Goal: Task Accomplishment & Management: Manage account settings

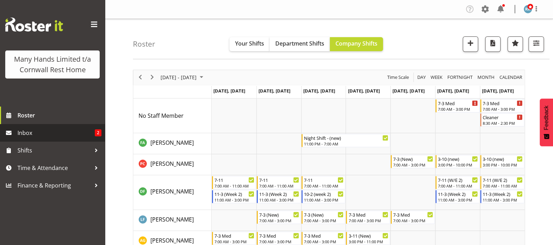
click at [21, 132] on span "Inbox" at bounding box center [56, 132] width 77 height 11
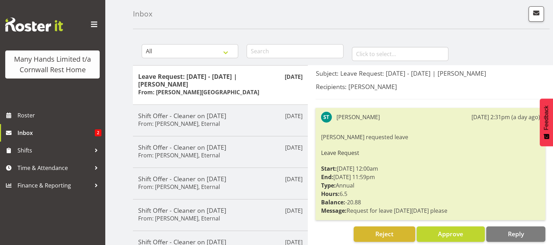
scroll to position [43, 0]
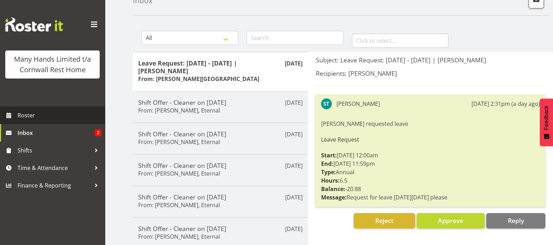
click at [31, 113] on span "Roster" at bounding box center [60, 115] width 84 height 11
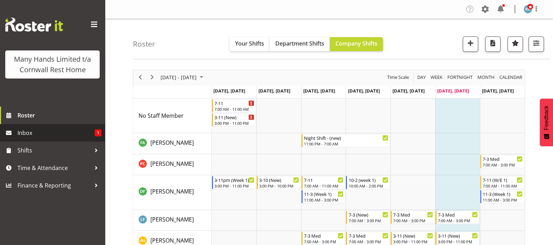
click at [24, 133] on span "Inbox" at bounding box center [56, 132] width 77 height 11
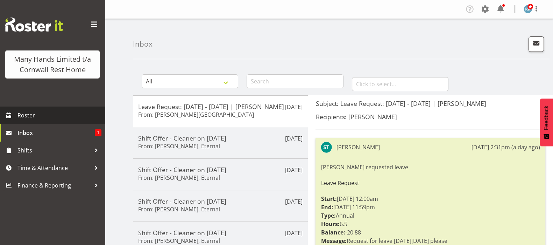
click at [26, 109] on link "Roster" at bounding box center [52, 115] width 105 height 18
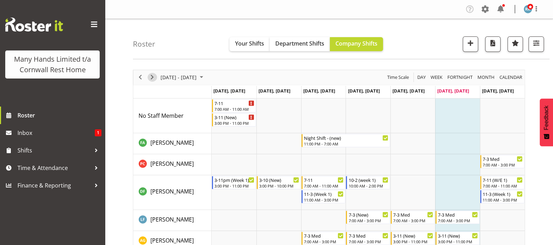
click at [153, 77] on span "Next" at bounding box center [152, 77] width 8 height 9
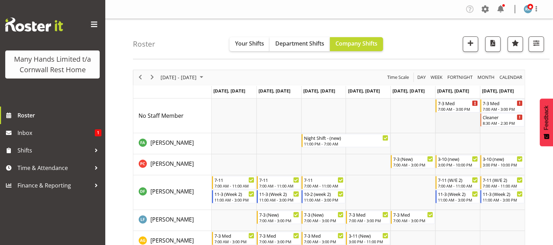
click at [453, 120] on td "Timeline Week of August 30, 2025" at bounding box center [457, 115] width 45 height 35
click at [500, 118] on div "Cleaner" at bounding box center [503, 116] width 40 height 7
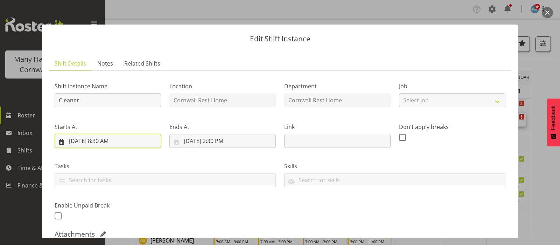
click at [102, 140] on input "8/31/2025, 8:30 AM" at bounding box center [108, 141] width 106 height 14
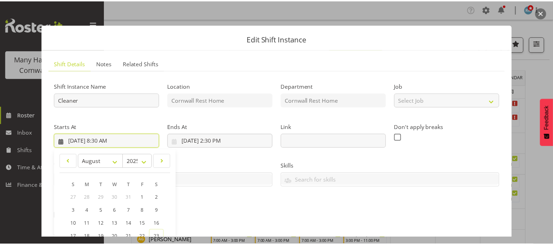
scroll to position [131, 0]
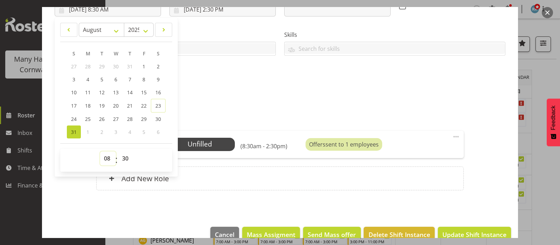
click at [107, 158] on select "00 01 02 03 04 05 06 07 08 09 10 11 12 13 14 15 16 17 18 19 20 21 22 23" at bounding box center [108, 158] width 16 height 14
select select "7"
click at [100, 151] on select "00 01 02 03 04 05 06 07 08 09 10 11 12 13 14 15 16 17 18 19 20 21 22 23" at bounding box center [108, 158] width 16 height 14
type input "8/31/2025, 7:30 AM"
click at [124, 155] on select "00 01 02 03 04 05 06 07 08 09 10 11 12 13 14 15 16 17 18 19 20 21 22 23 24 25 2…" at bounding box center [126, 158] width 16 height 14
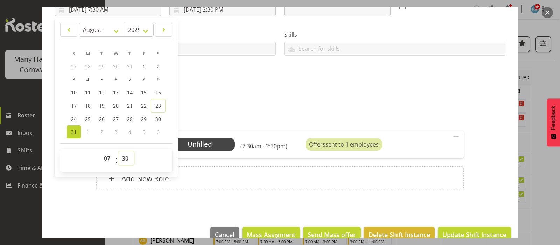
select select "0"
click at [118, 151] on select "00 01 02 03 04 05 06 07 08 09 10 11 12 13 14 15 16 17 18 19 20 21 22 23 24 25 2…" at bounding box center [126, 158] width 16 height 14
type input "8/31/2025, 7:00 AM"
click at [487, 194] on div "Shift Instance Name Cleaner Location Cornwall Rest Home Department Cornwall Res…" at bounding box center [280, 71] width 451 height 253
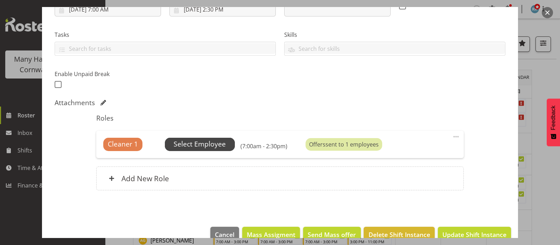
click at [201, 145] on span "Select Employee" at bounding box center [200, 144] width 52 height 10
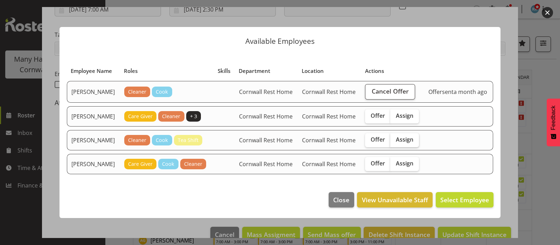
click at [405, 139] on span "Assign" at bounding box center [405, 139] width 18 height 7
click at [395, 139] on input "Assign" at bounding box center [392, 139] width 5 height 5
checkbox input "true"
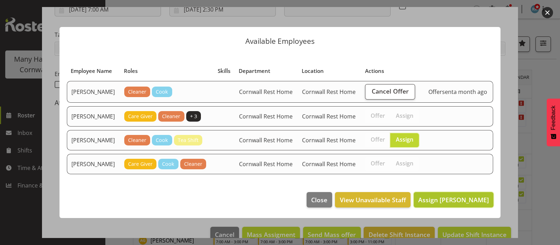
click at [449, 203] on span "Assign Hobbs, Melissa" at bounding box center [453, 199] width 71 height 8
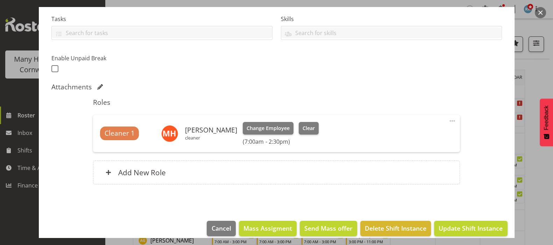
scroll to position [155, 0]
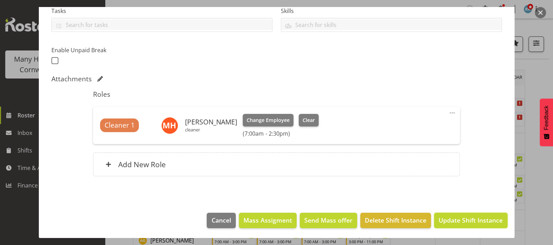
click at [469, 219] on span "Update Shift Instance" at bounding box center [471, 219] width 64 height 9
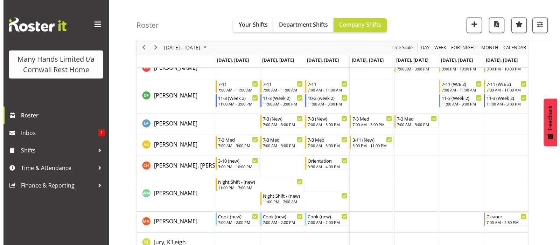
scroll to position [87, 0]
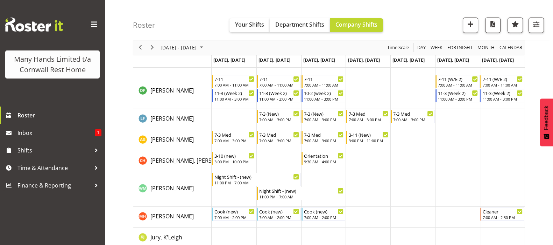
click at [455, 216] on td "Timeline Week of August 30, 2025" at bounding box center [457, 217] width 45 height 21
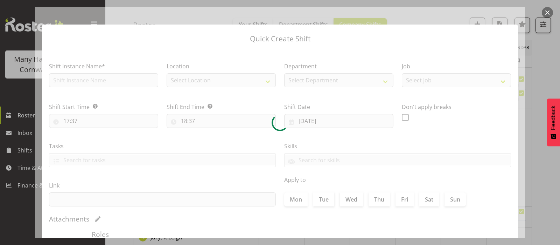
type input "30/08/2025"
checkbox input "true"
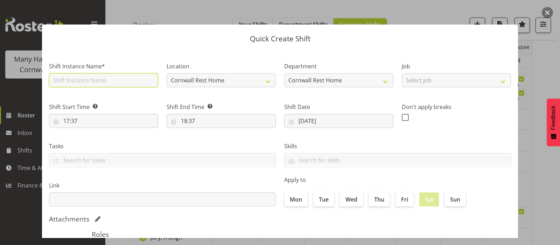
click at [64, 78] on input "text" at bounding box center [103, 80] width 109 height 14
type input "Cleaner"
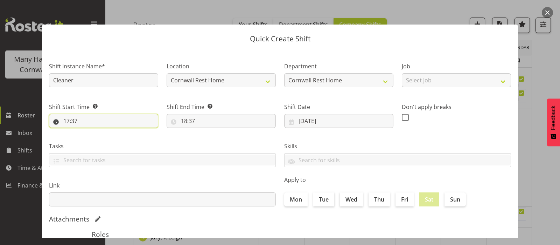
click at [65, 120] on input "17:37" at bounding box center [103, 121] width 109 height 14
click at [98, 139] on select "00 01 02 03 04 05 06 07 08 09 10 11 12 13 14 15 16 17 18 19 20 21 22 23" at bounding box center [97, 139] width 16 height 14
select select "7"
click at [89, 132] on select "00 01 02 03 04 05 06 07 08 09 10 11 12 13 14 15 16 17 18 19 20 21 22 23" at bounding box center [97, 139] width 16 height 14
type input "07:37"
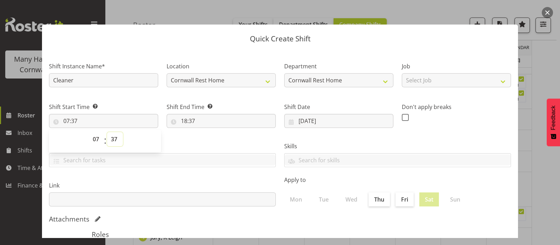
click at [113, 140] on select "00 01 02 03 04 05 06 07 08 09 10 11 12 13 14 15 16 17 18 19 20 21 22 23 24 25 2…" at bounding box center [115, 139] width 16 height 14
select select "0"
click at [107, 132] on select "00 01 02 03 04 05 06 07 08 09 10 11 12 13 14 15 16 17 18 19 20 21 22 23 24 25 2…" at bounding box center [115, 139] width 16 height 14
type input "07:00"
click at [183, 120] on input "18:37" at bounding box center [221, 121] width 109 height 14
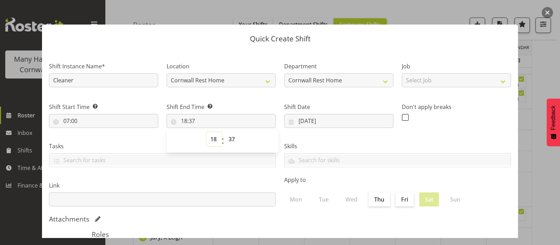
click at [212, 139] on select "00 01 02 03 04 05 06 07 08 09 10 11 12 13 14 15 16 17 18 19 20 21 22 23" at bounding box center [215, 139] width 16 height 14
select select "15"
click at [207, 132] on select "00 01 02 03 04 05 06 07 08 09 10 11 12 13 14 15 16 17 18 19 20 21 22 23" at bounding box center [215, 139] width 16 height 14
type input "15:37"
click at [232, 138] on select "00 01 02 03 04 05 06 07 08 09 10 11 12 13 14 15 16 17 18 19 20 21 22 23 24 25 2…" at bounding box center [233, 139] width 16 height 14
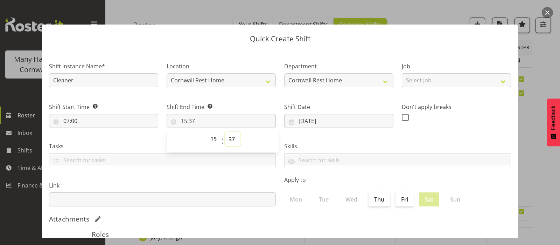
select select "0"
click at [225, 132] on select "00 01 02 03 04 05 06 07 08 09 10 11 12 13 14 15 16 17 18 19 20 21 22 23 24 25 2…" at bounding box center [233, 139] width 16 height 14
type input "15:00"
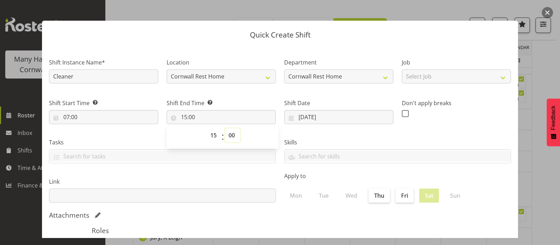
scroll to position [0, 0]
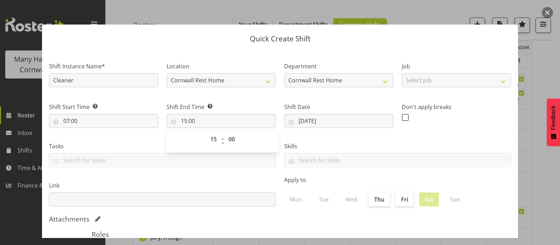
click at [119, 141] on div "Tasks" at bounding box center [162, 151] width 235 height 39
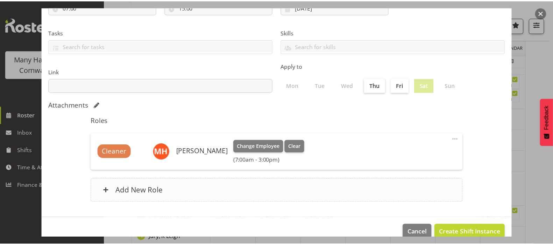
scroll to position [126, 0]
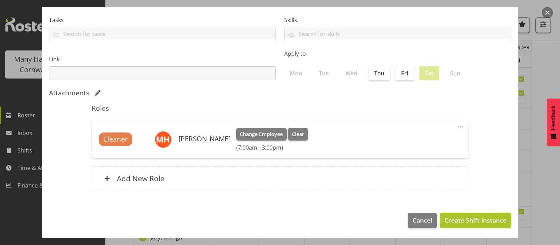
click at [462, 219] on span "Create Shift Instance" at bounding box center [476, 219] width 62 height 9
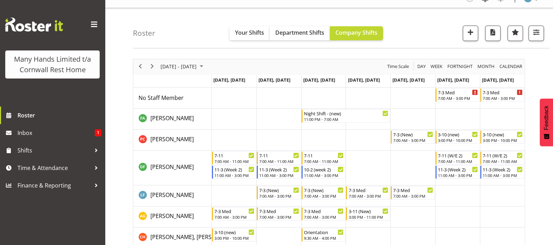
scroll to position [0, 0]
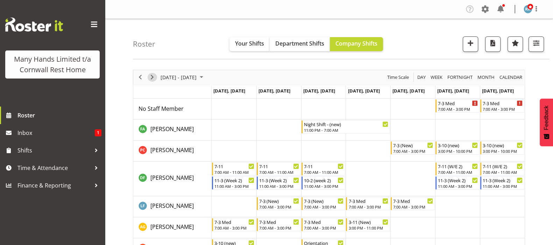
click at [152, 79] on span "Next" at bounding box center [152, 77] width 8 height 9
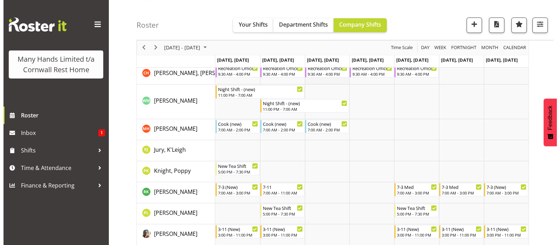
scroll to position [131, 0]
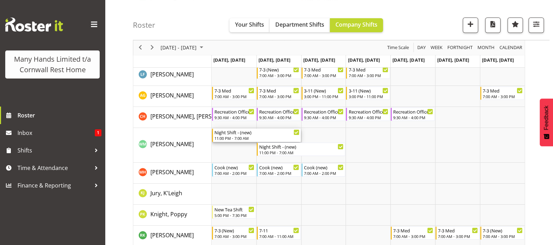
click at [239, 135] on div "11:00 PM - 7:00 AM" at bounding box center [257, 138] width 85 height 6
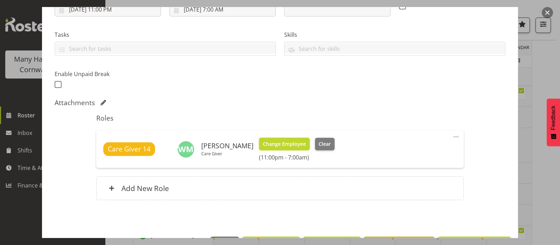
click at [292, 145] on span "Change Employee" at bounding box center [284, 144] width 43 height 8
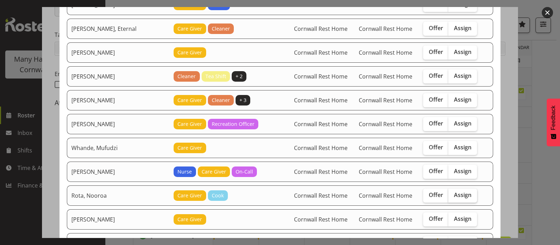
click at [454, 192] on span "Assign" at bounding box center [463, 194] width 18 height 7
click at [453, 193] on input "Assign" at bounding box center [450, 195] width 5 height 5
checkbox input "true"
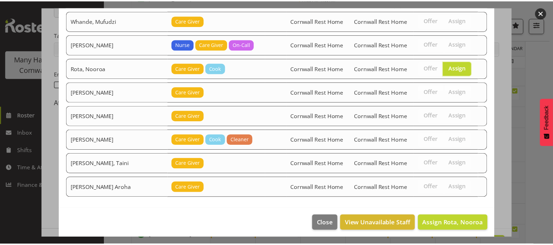
scroll to position [259, 0]
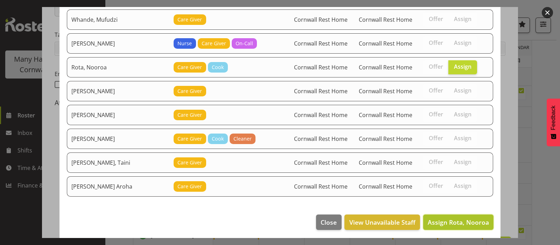
click at [462, 221] on span "Assign Rota, Nooroa" at bounding box center [458, 222] width 61 height 8
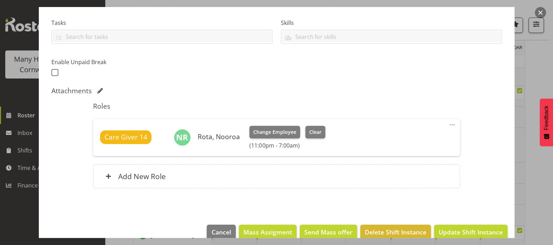
scroll to position [155, 0]
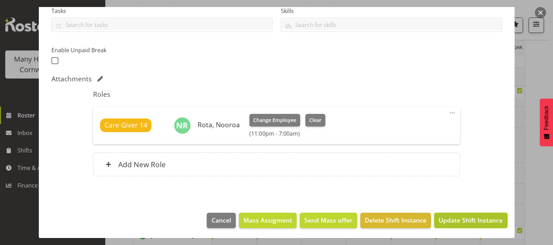
click at [464, 219] on span "Update Shift Instance" at bounding box center [471, 219] width 64 height 9
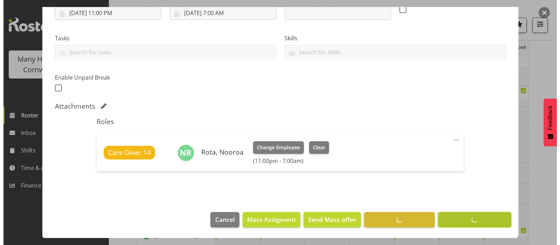
scroll to position [127, 0]
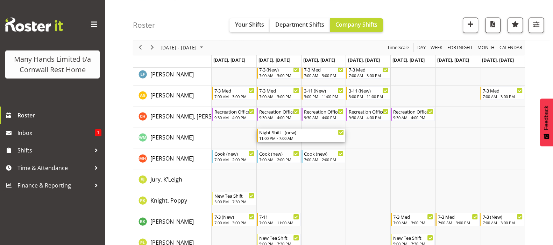
click at [269, 135] on div "Night Shift - (new) 11:00 PM - 7:00 AM" at bounding box center [301, 134] width 85 height 13
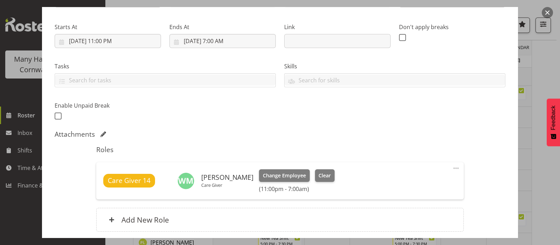
scroll to position [155, 0]
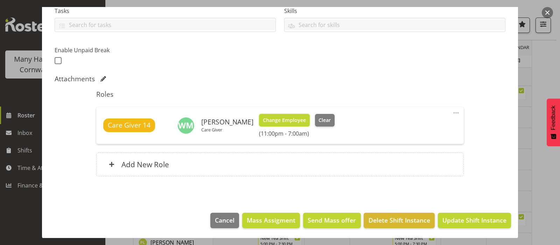
click at [302, 117] on span "Change Employee" at bounding box center [284, 120] width 43 height 8
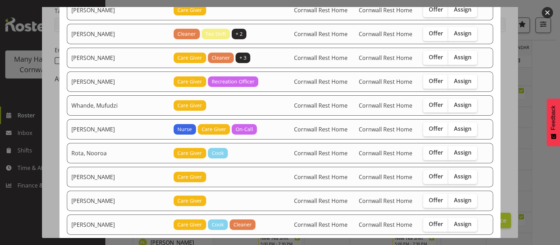
scroll to position [175, 0]
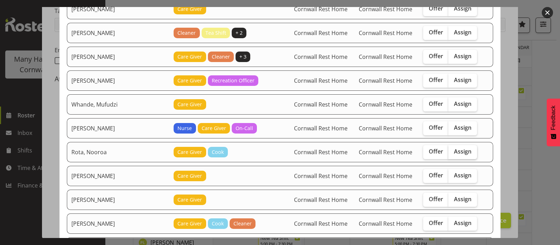
click at [454, 148] on span "Assign" at bounding box center [463, 151] width 18 height 7
click at [448, 149] on input "Assign" at bounding box center [450, 151] width 5 height 5
checkbox input "true"
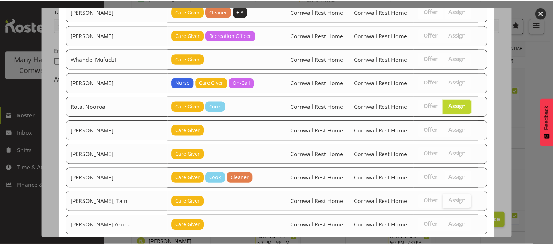
scroll to position [259, 0]
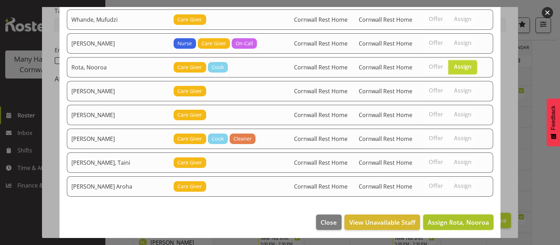
click at [450, 218] on span "Assign Rota, Nooroa" at bounding box center [458, 222] width 61 height 8
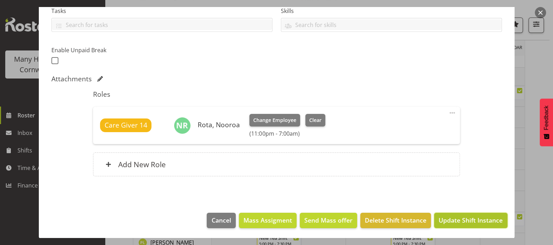
click at [455, 218] on span "Update Shift Instance" at bounding box center [471, 219] width 64 height 9
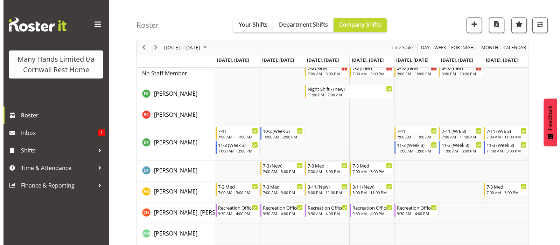
scroll to position [0, 0]
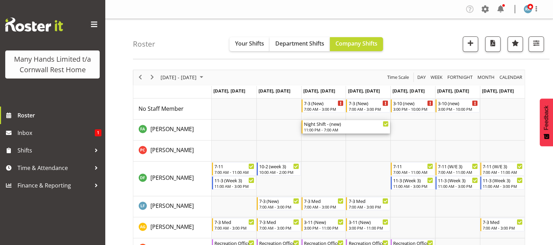
click at [318, 128] on div "11:00 PM - 7:00 AM" at bounding box center [346, 130] width 85 height 6
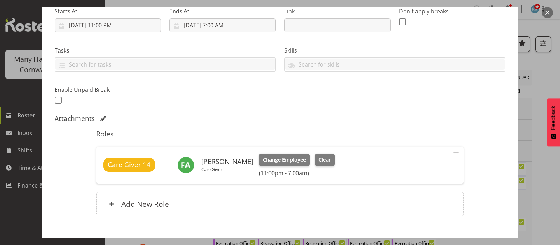
scroll to position [111, 0]
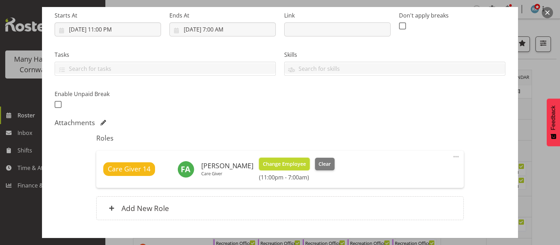
click at [284, 160] on span "Change Employee" at bounding box center [284, 164] width 43 height 8
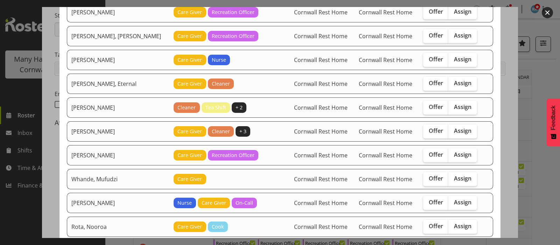
scroll to position [87, 0]
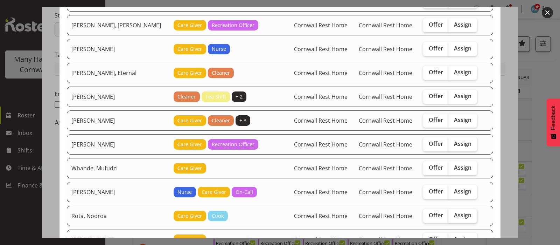
click at [456, 215] on span "Assign" at bounding box center [463, 214] width 18 height 7
click at [453, 215] on input "Assign" at bounding box center [450, 215] width 5 height 5
checkbox input "true"
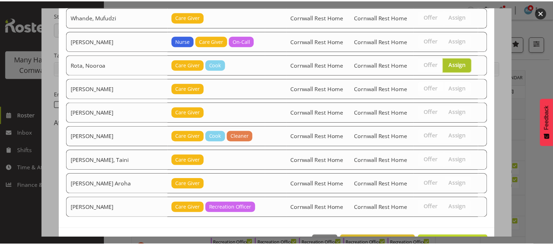
scroll to position [259, 0]
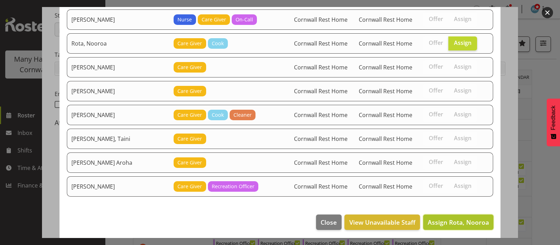
click at [451, 218] on span "Assign Rota, Nooroa" at bounding box center [458, 222] width 61 height 8
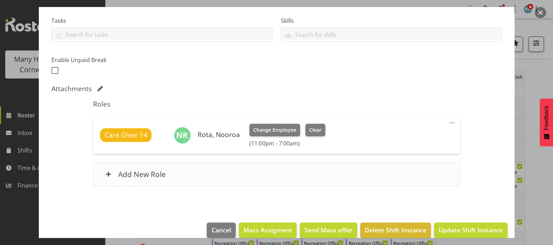
scroll to position [155, 0]
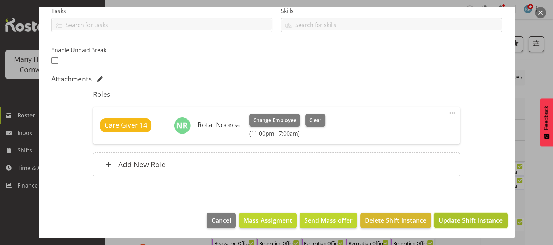
click at [458, 217] on span "Update Shift Instance" at bounding box center [471, 219] width 64 height 9
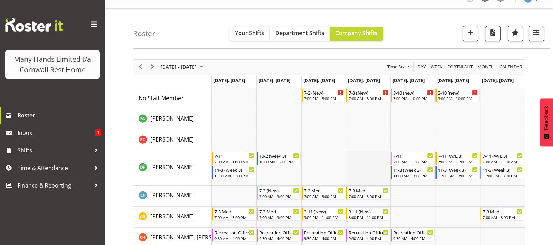
scroll to position [0, 0]
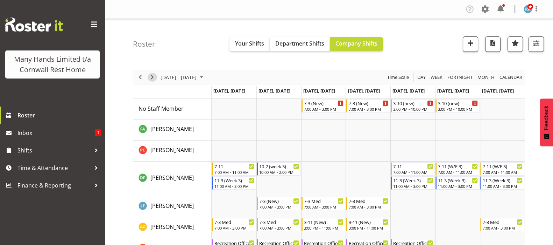
click at [152, 74] on span "Next" at bounding box center [152, 77] width 8 height 9
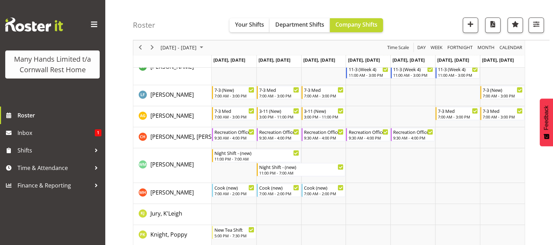
scroll to position [131, 0]
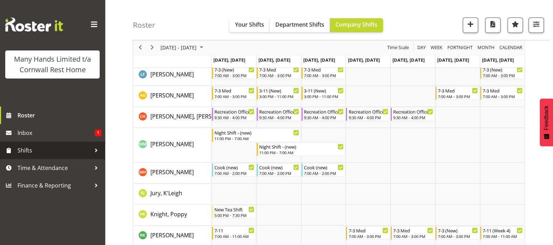
click at [30, 151] on span "Shifts" at bounding box center [55, 150] width 74 height 11
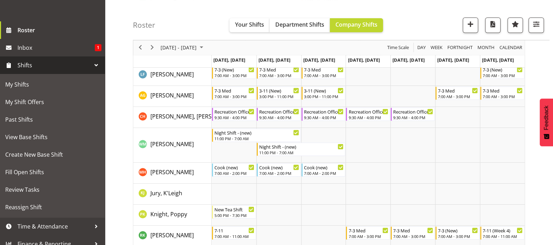
scroll to position [100, 0]
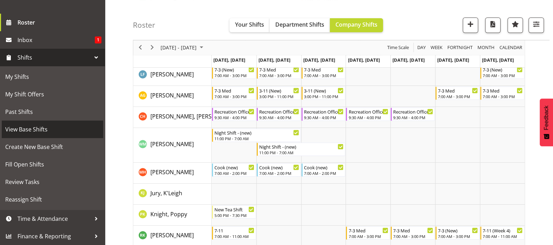
click at [20, 133] on span "View Base Shifts" at bounding box center [52, 129] width 95 height 11
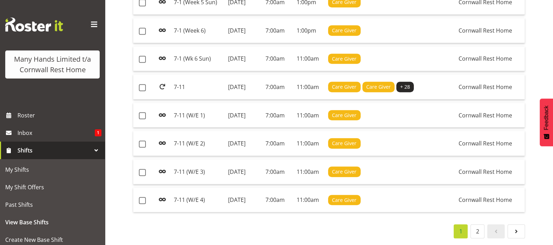
scroll to position [734, 0]
click at [518, 227] on span at bounding box center [516, 231] width 8 height 8
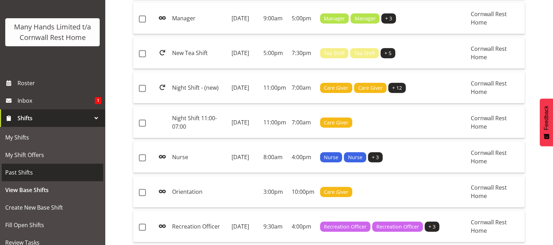
scroll to position [43, 0]
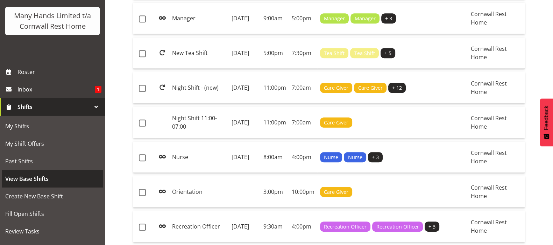
click at [24, 184] on span "View Base Shifts" at bounding box center [52, 178] width 95 height 11
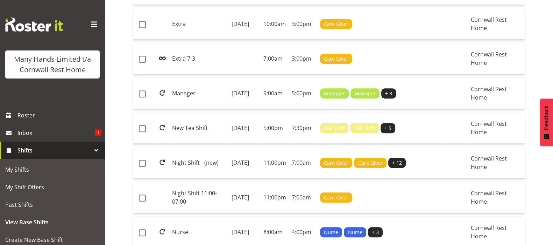
scroll to position [438, 0]
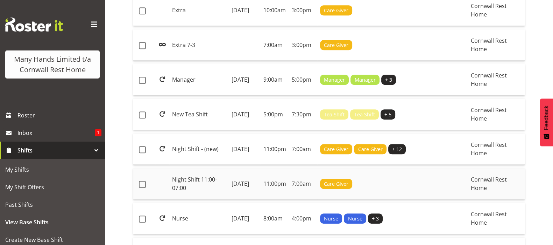
click at [185, 172] on td "Night Shift 11:00-07:00" at bounding box center [199, 183] width 60 height 31
click at [233, 139] on td "Thursday, 1st May 2025" at bounding box center [245, 148] width 32 height 31
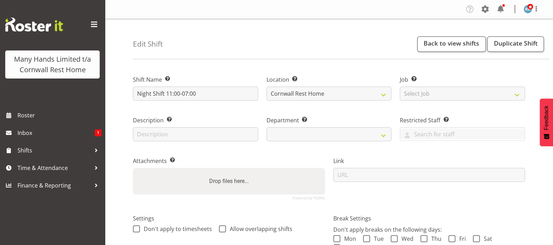
select select
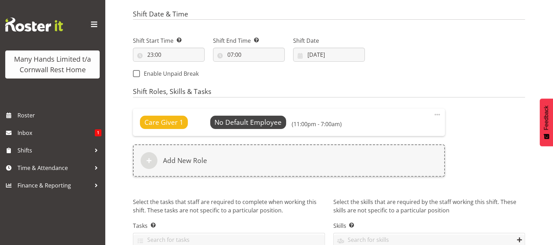
scroll to position [291, 0]
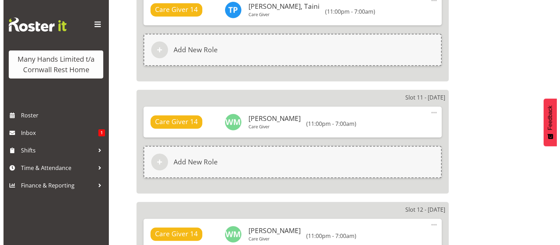
scroll to position [744, 0]
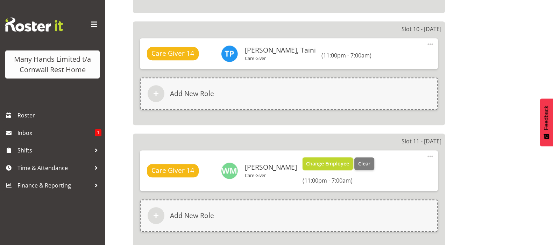
click at [338, 160] on span "Change Employee" at bounding box center [327, 164] width 43 height 8
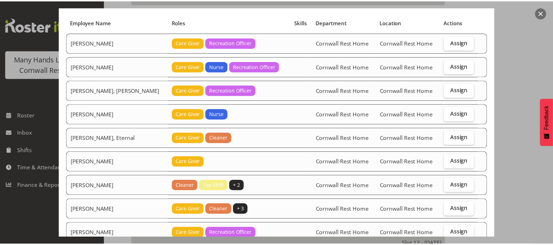
scroll to position [0, 0]
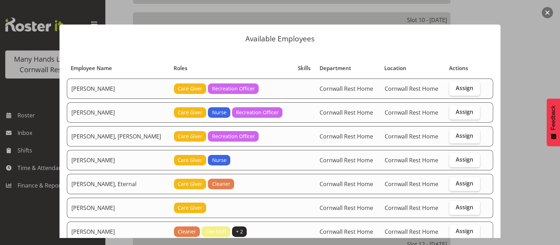
click at [547, 12] on button "button" at bounding box center [547, 12] width 11 height 11
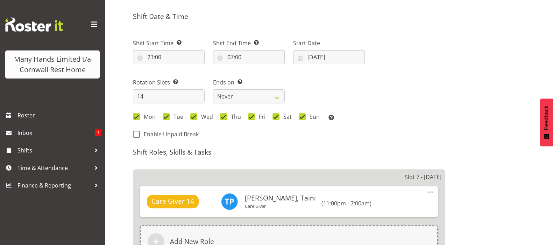
scroll to position [219, 0]
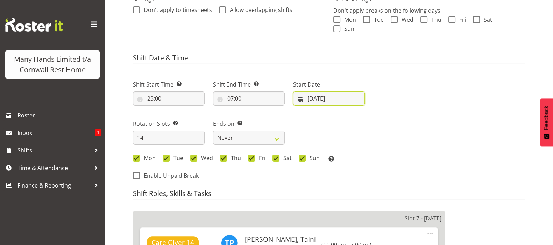
click at [301, 91] on input "01/05/2025" at bounding box center [329, 98] width 72 height 14
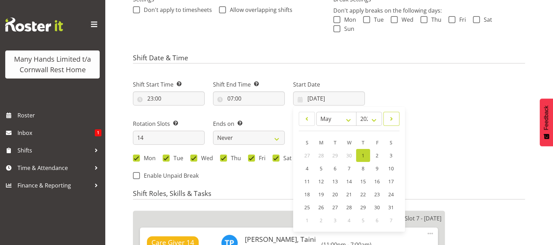
click at [392, 114] on span at bounding box center [391, 118] width 7 height 8
select select "8"
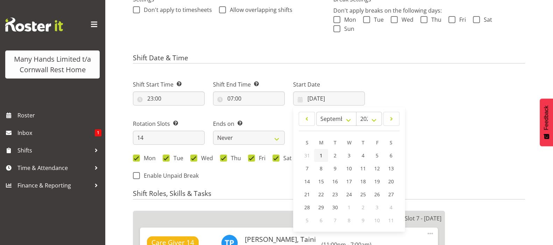
click at [322, 152] on span "1" at bounding box center [321, 155] width 3 height 7
type input "01/09/2025"
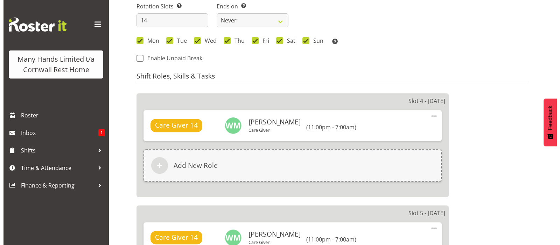
scroll to position [350, 0]
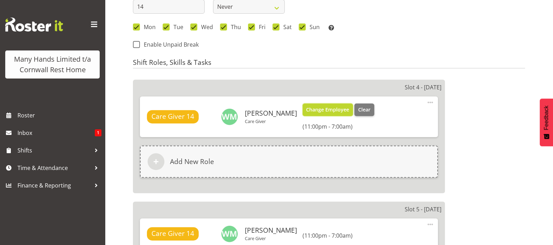
click at [342, 106] on span "Change Employee" at bounding box center [327, 110] width 43 height 8
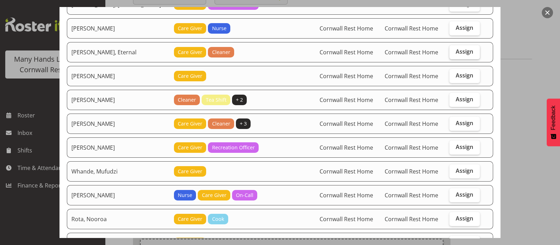
scroll to position [175, 0]
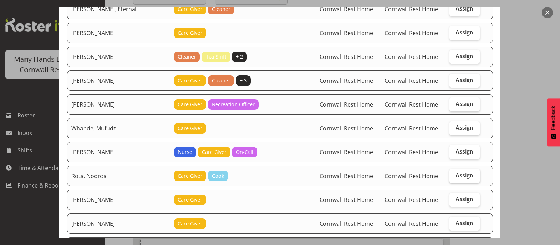
click at [456, 177] on span "Assign" at bounding box center [465, 175] width 18 height 7
click at [454, 177] on input "Assign" at bounding box center [451, 175] width 5 height 5
checkbox input "true"
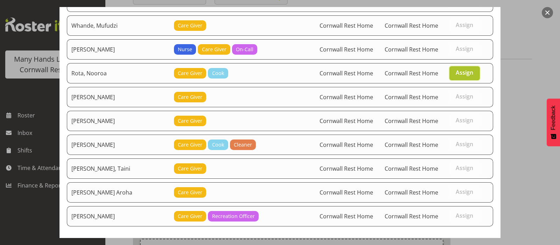
scroll to position [307, 0]
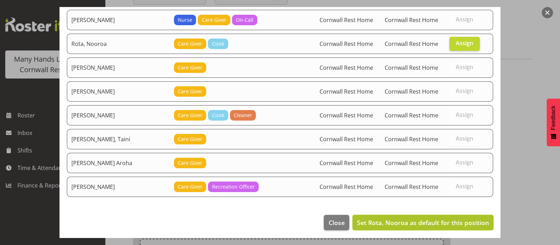
click at [424, 218] on span "Set Rota, Nooroa as default for this position" at bounding box center [423, 222] width 132 height 8
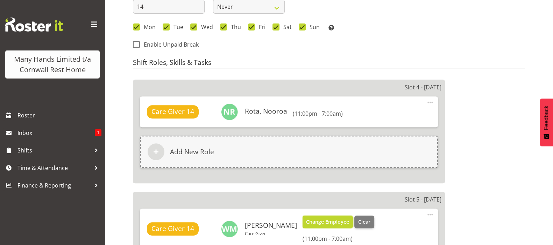
click at [328, 218] on span "Change Employee" at bounding box center [327, 222] width 43 height 8
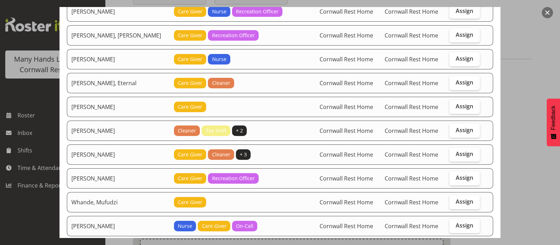
scroll to position [175, 0]
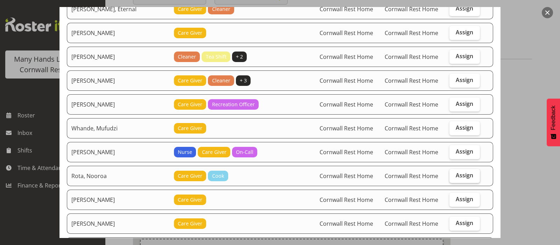
click at [456, 173] on span "Assign" at bounding box center [465, 175] width 18 height 7
click at [452, 173] on input "Assign" at bounding box center [451, 175] width 5 height 5
checkbox input "true"
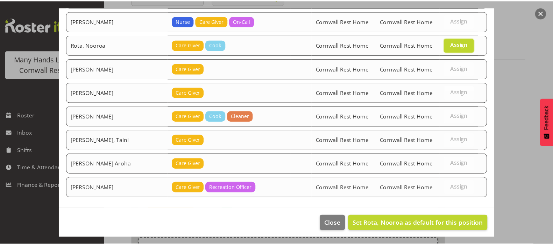
scroll to position [307, 0]
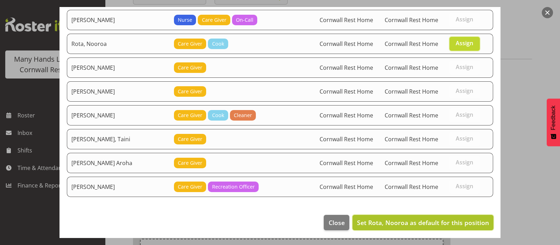
click at [422, 218] on span "Set Rota, Nooroa as default for this position" at bounding box center [423, 222] width 132 height 8
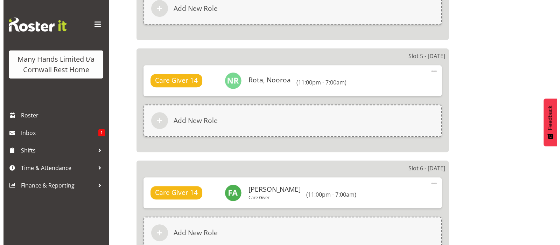
scroll to position [525, 0]
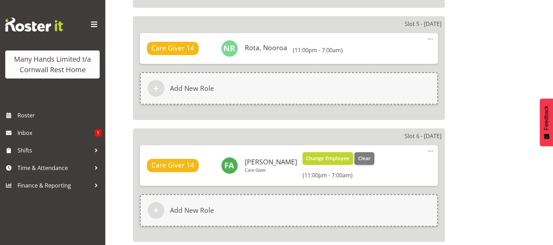
click at [322, 154] on span "Change Employee" at bounding box center [327, 158] width 43 height 8
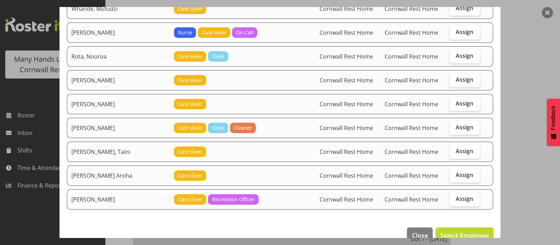
scroll to position [306, 0]
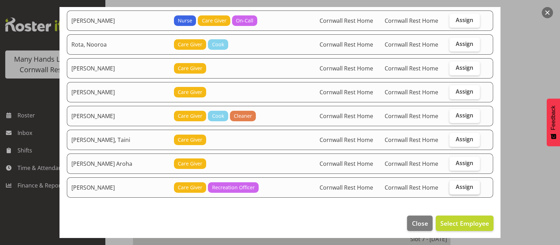
click at [457, 183] on span "Assign" at bounding box center [465, 186] width 18 height 7
click at [454, 184] on input "Assign" at bounding box center [451, 186] width 5 height 5
checkbox input "true"
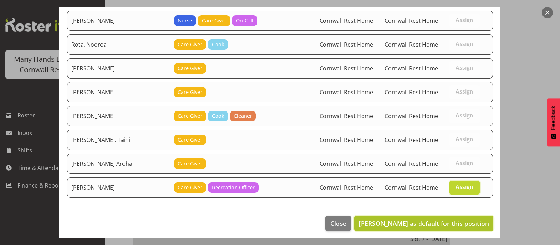
click at [451, 219] on span "Set Harper, Wendy-Mae as default for this position" at bounding box center [424, 223] width 130 height 8
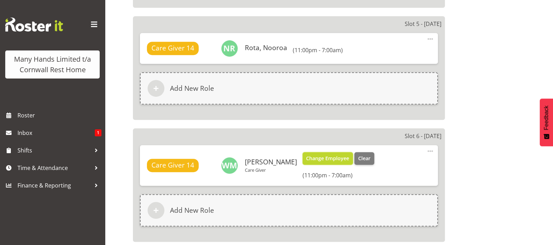
click at [339, 154] on span "Change Employee" at bounding box center [327, 158] width 43 height 8
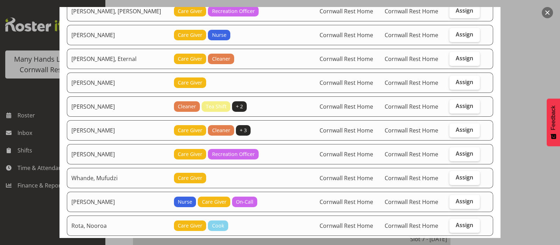
scroll to position [131, 0]
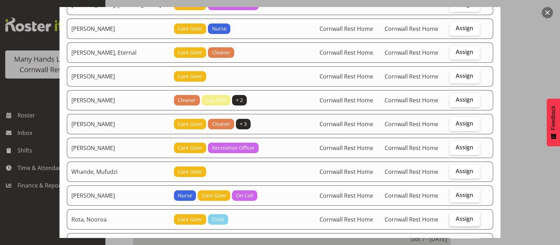
click at [456, 215] on span "Assign" at bounding box center [465, 218] width 18 height 7
click at [454, 216] on input "Assign" at bounding box center [451, 218] width 5 height 5
checkbox input "true"
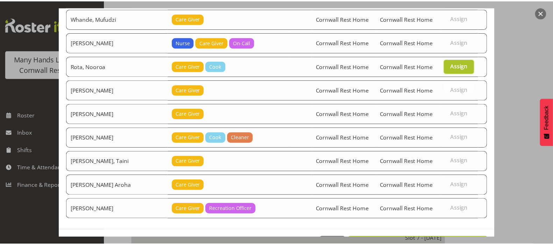
scroll to position [307, 0]
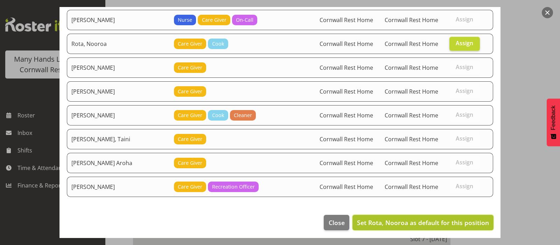
click at [450, 219] on span "Set Rota, Nooroa as default for this position" at bounding box center [423, 222] width 132 height 8
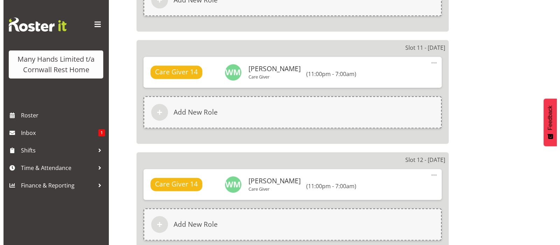
scroll to position [1181, 0]
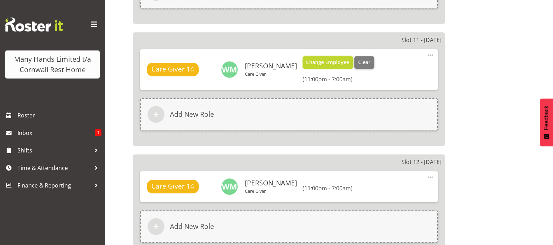
click at [334, 58] on span "Change Employee" at bounding box center [327, 62] width 43 height 8
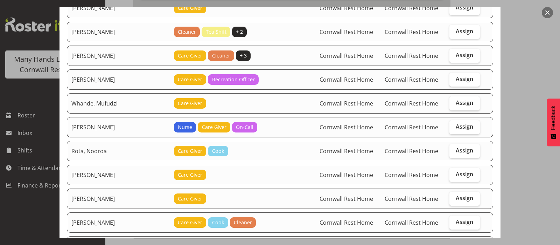
scroll to position [219, 0]
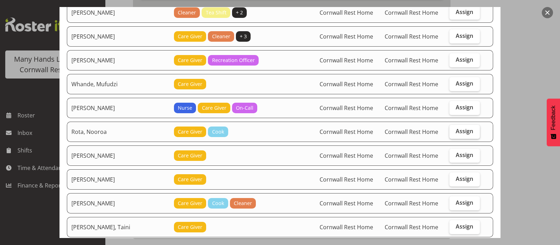
click at [456, 131] on span "Assign" at bounding box center [465, 130] width 18 height 7
click at [454, 131] on input "Assign" at bounding box center [451, 131] width 5 height 5
checkbox input "true"
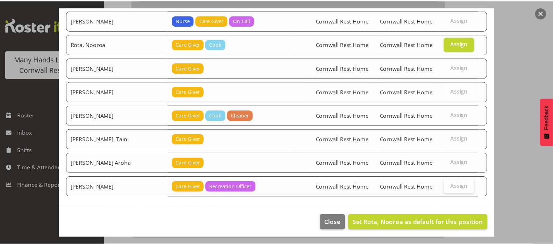
scroll to position [307, 0]
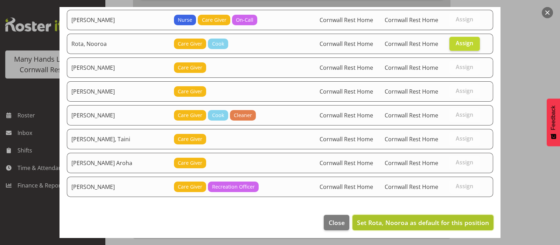
click at [448, 221] on span "Set Rota, Nooroa as default for this position" at bounding box center [423, 222] width 132 height 8
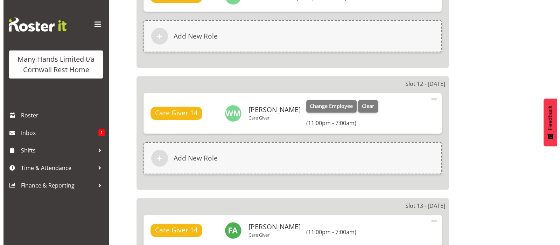
scroll to position [1268, 0]
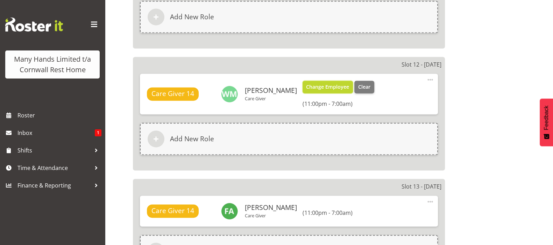
click at [336, 83] on span "Change Employee" at bounding box center [327, 87] width 43 height 8
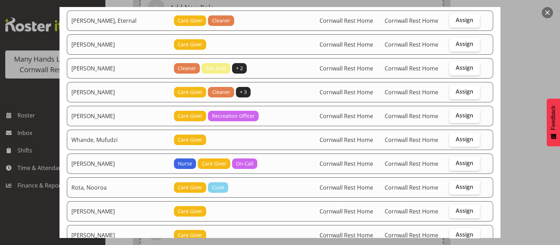
scroll to position [175, 0]
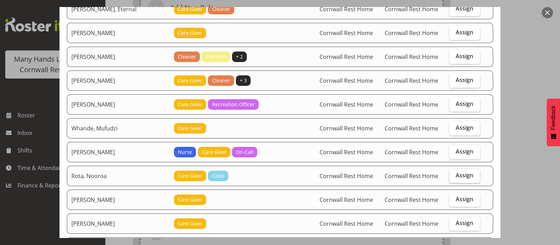
click at [456, 174] on span "Assign" at bounding box center [465, 175] width 18 height 7
click at [452, 174] on input "Assign" at bounding box center [451, 175] width 5 height 5
checkbox input "true"
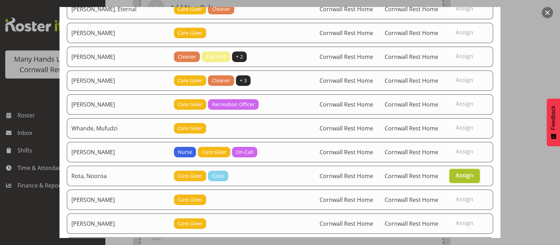
scroll to position [307, 0]
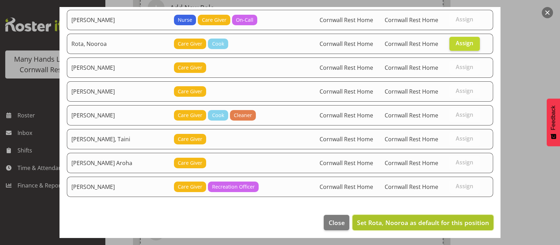
click at [435, 218] on span "Set Rota, Nooroa as default for this position" at bounding box center [423, 222] width 132 height 8
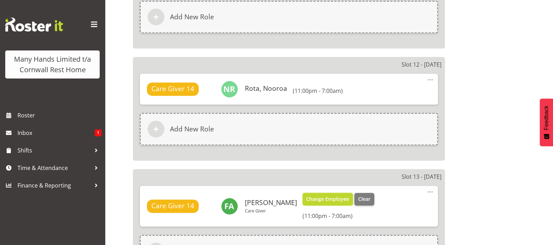
click at [325, 195] on span "Change Employee" at bounding box center [327, 199] width 43 height 8
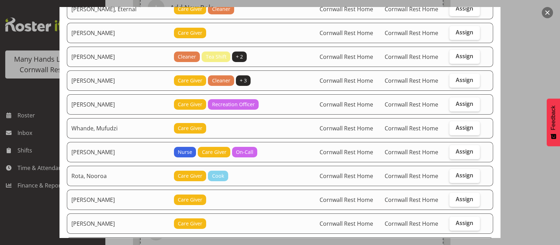
scroll to position [131, 0]
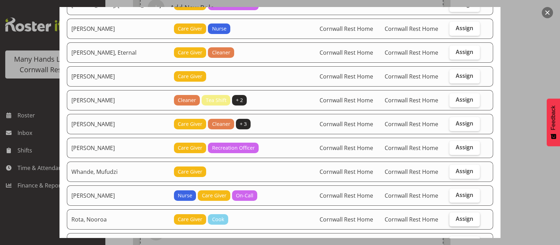
click at [459, 216] on span "Assign" at bounding box center [465, 218] width 18 height 7
click at [454, 216] on input "Assign" at bounding box center [451, 218] width 5 height 5
checkbox input "true"
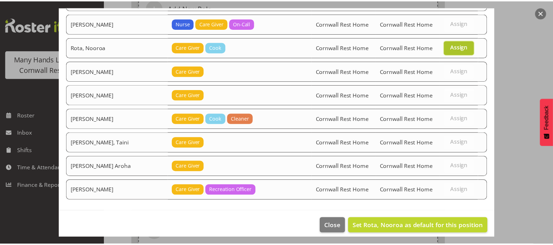
scroll to position [307, 0]
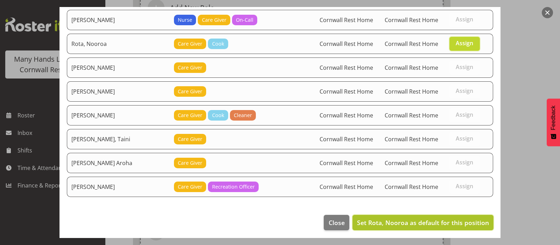
click at [459, 218] on span "Set Rota, Nooroa as default for this position" at bounding box center [423, 222] width 132 height 8
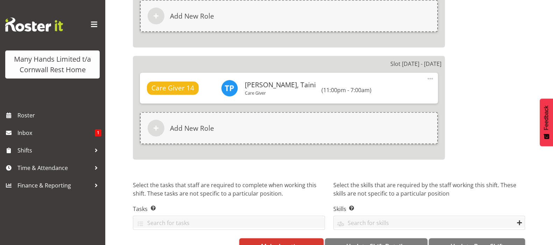
scroll to position [1853, 0]
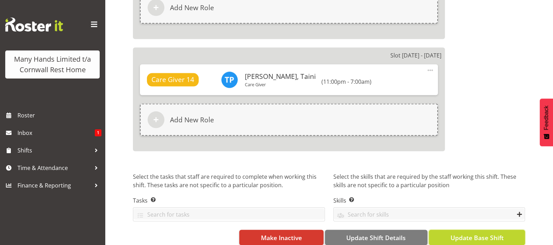
click at [471, 233] on span "Update Base Shift" at bounding box center [476, 237] width 53 height 9
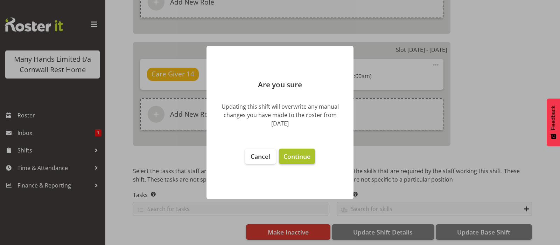
click at [297, 154] on span "Continue" at bounding box center [297, 156] width 27 height 8
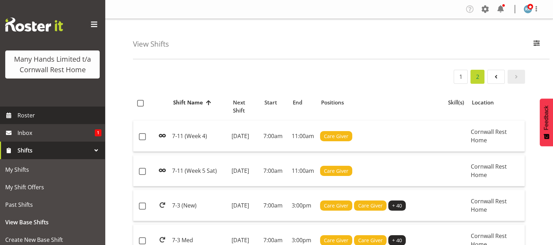
click at [23, 120] on span "Roster" at bounding box center [60, 115] width 84 height 11
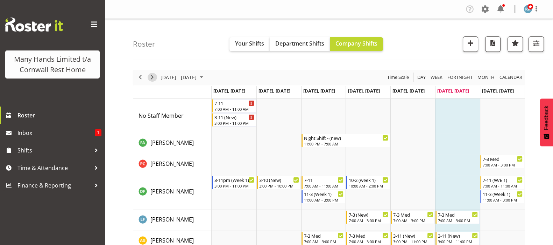
click at [152, 77] on span "Next" at bounding box center [152, 77] width 8 height 9
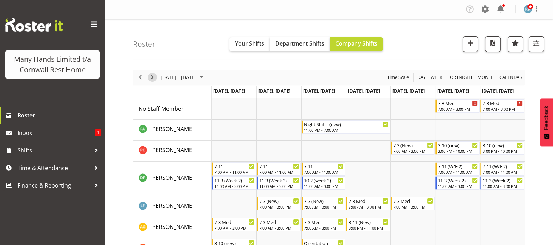
click at [152, 77] on span "Next" at bounding box center [152, 77] width 8 height 9
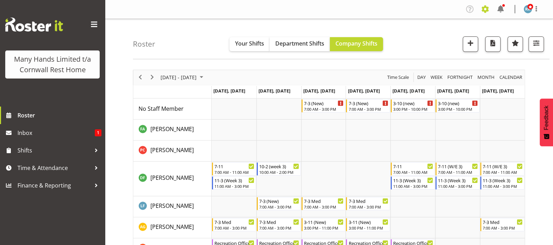
click at [484, 11] on span at bounding box center [485, 9] width 11 height 11
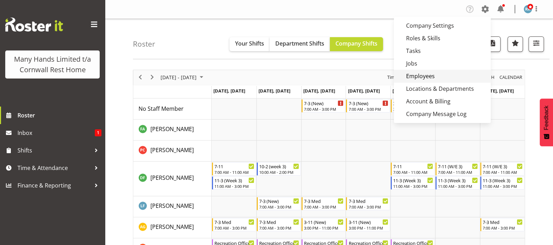
click at [421, 76] on link "Employees" at bounding box center [442, 76] width 97 height 13
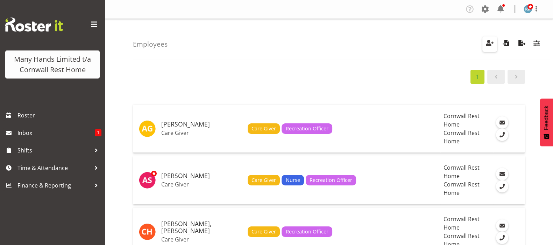
click at [492, 42] on span "button" at bounding box center [489, 43] width 9 height 9
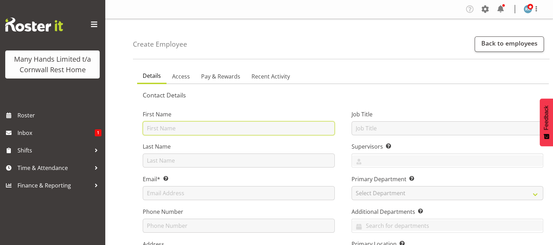
click at [161, 128] on input "text" at bounding box center [239, 128] width 192 height 14
type input "Riza"
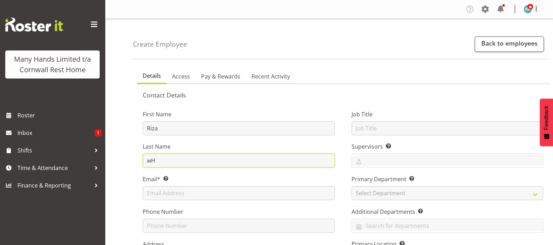
type input "w"
type input "[PERSON_NAME]"
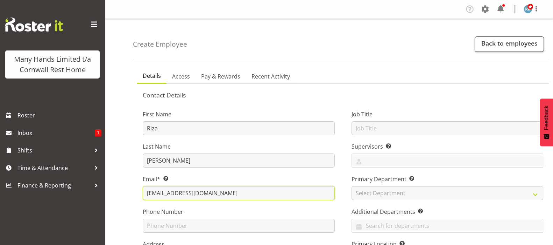
type input "[EMAIL_ADDRESS][DOMAIN_NAME]"
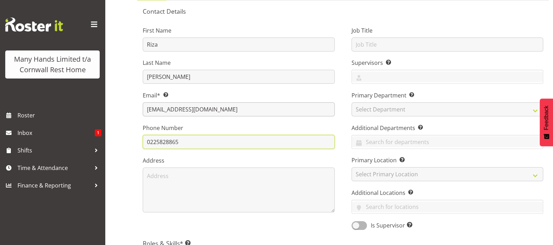
scroll to position [87, 0]
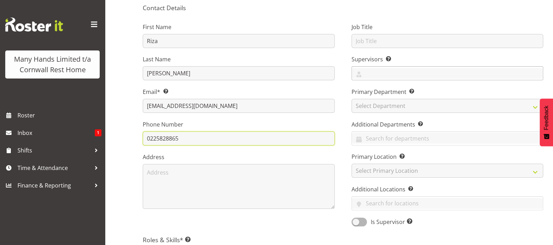
type input "0225828865"
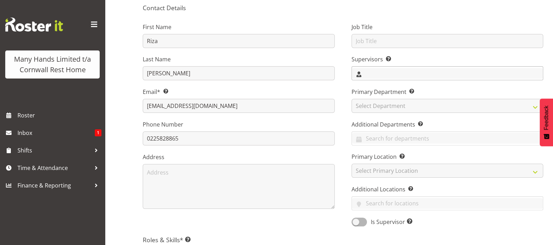
click at [374, 74] on input "text" at bounding box center [447, 73] width 191 height 11
click at [370, 104] on span "[PERSON_NAME]" at bounding box center [379, 103] width 43 height 8
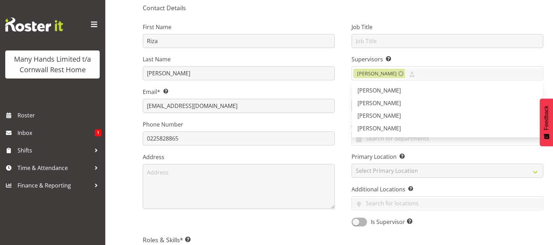
click at [347, 44] on div "Job Title Supervisors Select the employee’s supervisors, or the person who is i…" at bounding box center [447, 122] width 209 height 218
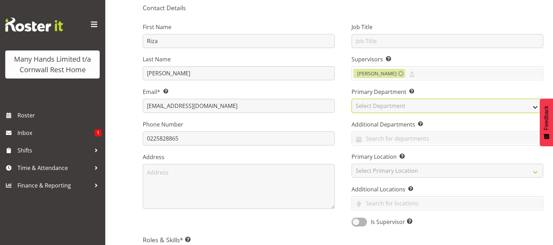
click at [367, 104] on select "Select Department Cornwall Rest Home" at bounding box center [448, 106] width 192 height 14
select select "104"
click at [352, 99] on select "Select Department Cornwall Rest Home" at bounding box center [448, 106] width 192 height 14
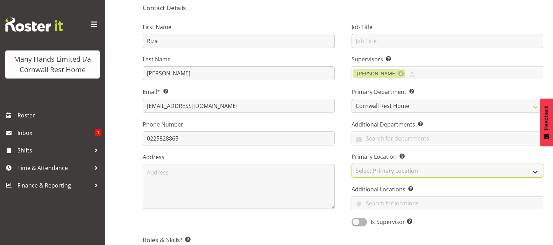
click at [371, 168] on select "Select Primary Location Cornwall Rest Home" at bounding box center [448, 170] width 192 height 14
select select "41"
click at [352, 163] on select "Select Primary Location Cornwall Rest Home" at bounding box center [448, 170] width 192 height 14
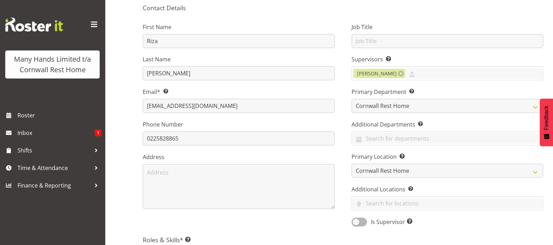
click at [341, 136] on div "First Name Riza Last Name Whitaker Email* This is a required field. rizawhitake…" at bounding box center [238, 122] width 209 height 218
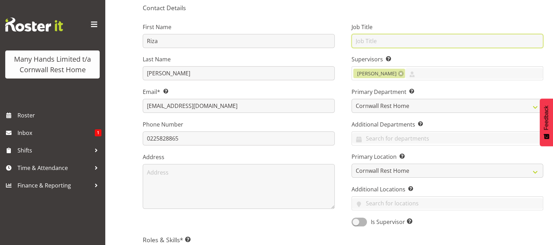
click at [375, 39] on input "text" at bounding box center [448, 41] width 192 height 14
type input "Care Giver"
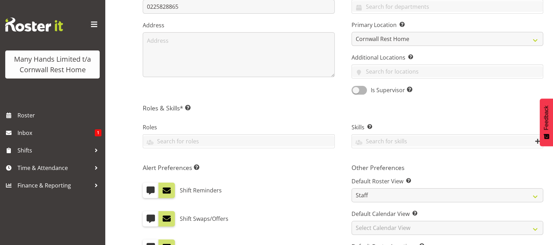
scroll to position [263, 0]
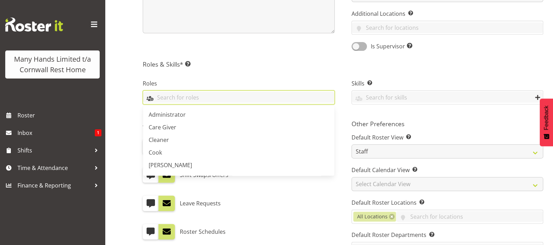
click at [151, 93] on input "text" at bounding box center [238, 97] width 191 height 11
click at [162, 128] on span "Care Giver" at bounding box center [163, 127] width 28 height 8
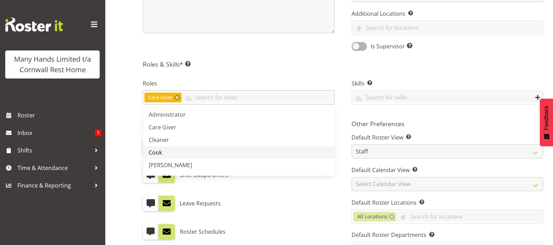
click at [156, 151] on span "Cook" at bounding box center [155, 152] width 13 height 8
click at [248, 55] on div "Contact Details First Name Riza Last Name Whitaker Email* This is a required fi…" at bounding box center [343, 65] width 401 height 474
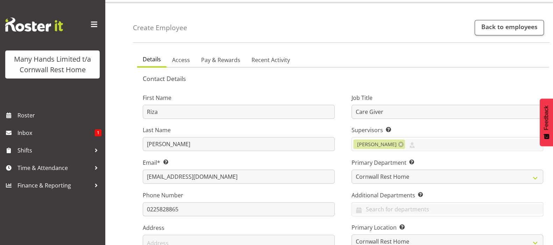
scroll to position [0, 0]
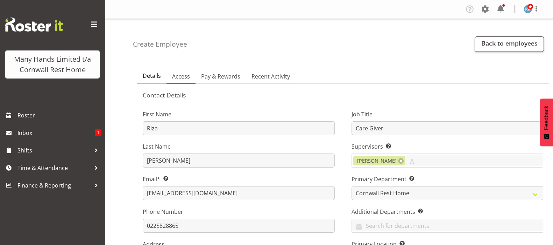
drag, startPoint x: 181, startPoint y: 74, endPoint x: 184, endPoint y: 76, distance: 3.8
click at [181, 74] on span "Access" at bounding box center [181, 76] width 18 height 8
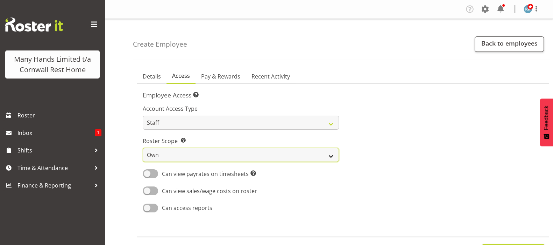
click at [334, 156] on select "Own Department Company" at bounding box center [241, 155] width 196 height 14
select select "company"
click at [143, 148] on select "Own Department Company" at bounding box center [241, 155] width 196 height 14
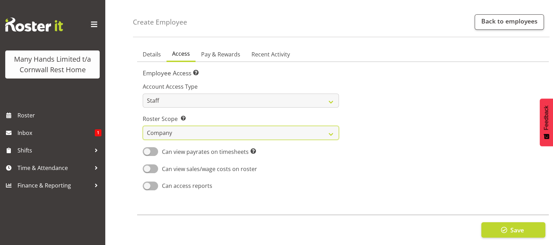
scroll to position [33, 0]
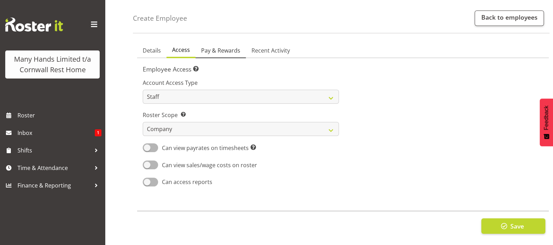
click at [216, 46] on span "Pay & Rewards" at bounding box center [220, 50] width 39 height 8
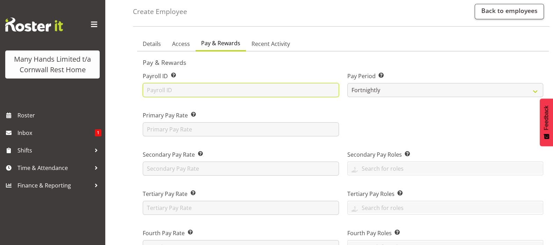
click at [156, 87] on input "text" at bounding box center [241, 90] width 196 height 14
type input "WHIRIZ"
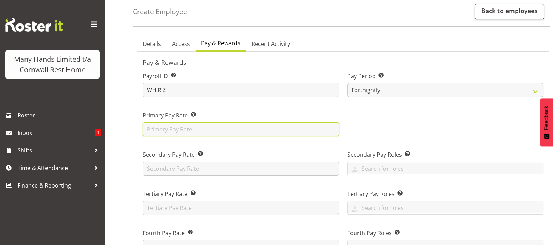
click at [160, 129] on input "text" at bounding box center [241, 129] width 196 height 14
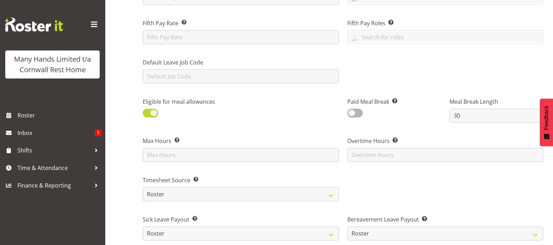
scroll to position [295, 0]
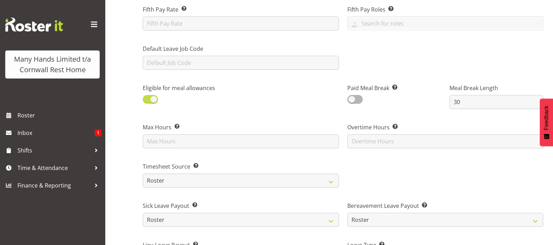
type input "27.80"
click at [147, 98] on span at bounding box center [150, 99] width 15 height 9
click at [147, 98] on input "checkbox" at bounding box center [145, 99] width 5 height 5
checkbox input "false"
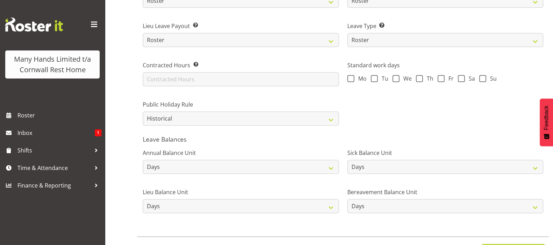
scroll to position [545, 0]
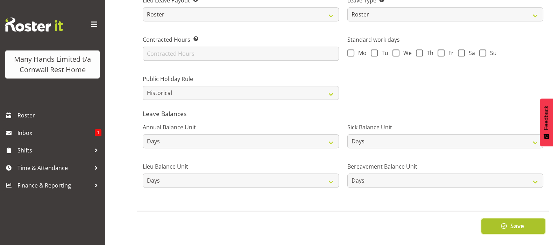
click at [506, 221] on span "button" at bounding box center [504, 225] width 9 height 9
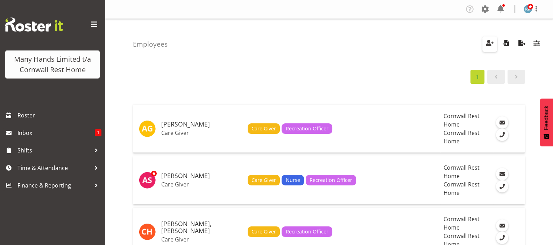
click at [491, 44] on span "button" at bounding box center [489, 43] width 9 height 9
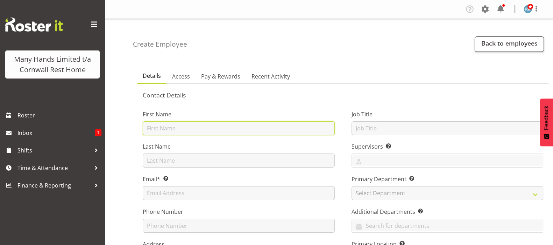
click at [162, 127] on input "text" at bounding box center [239, 128] width 192 height 14
type input "[PERSON_NAME]"
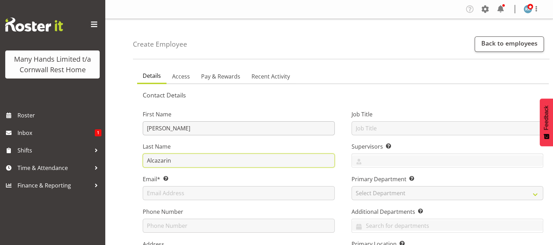
type input "Alcazarin"
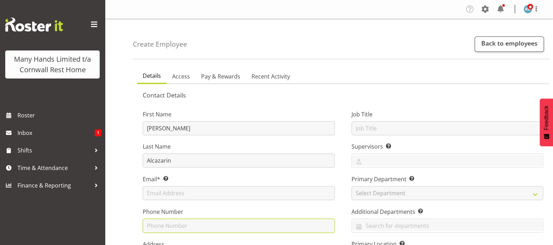
drag, startPoint x: 158, startPoint y: 225, endPoint x: 183, endPoint y: 218, distance: 26.0
click at [158, 225] on input "text" at bounding box center [239, 225] width 192 height 14
type input "0224938752"
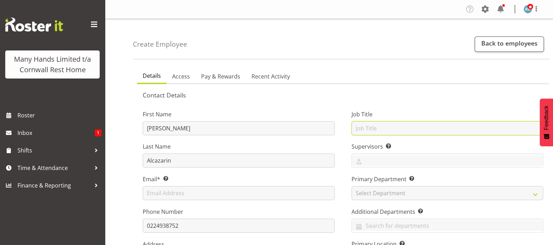
click at [365, 127] on input "text" at bounding box center [448, 128] width 192 height 14
type input "Care Giver"
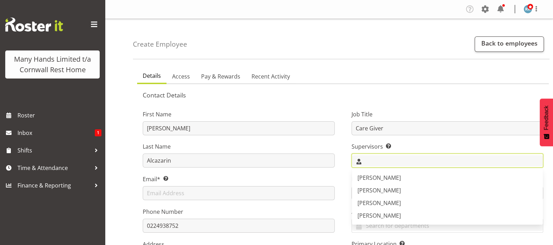
click at [371, 162] on input "text" at bounding box center [447, 160] width 191 height 11
click at [374, 192] on span "[PERSON_NAME]" at bounding box center [379, 190] width 43 height 8
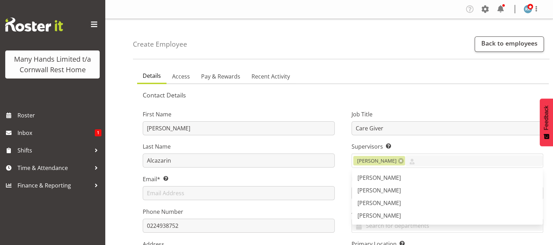
click at [345, 181] on div "Job Title Care Giver Supervisors Select the employee’s supervisors, or the pers…" at bounding box center [447, 209] width 209 height 218
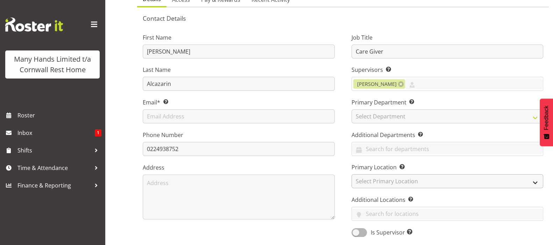
scroll to position [87, 0]
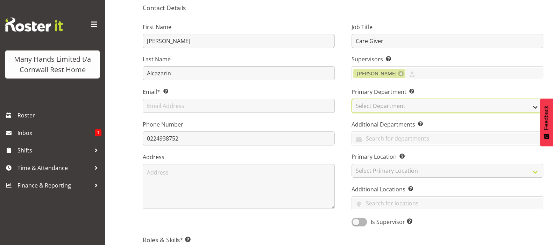
click at [376, 104] on select "Select Department Cornwall Rest Home" at bounding box center [448, 106] width 192 height 14
select select "104"
click at [352, 99] on select "Select Department Cornwall Rest Home" at bounding box center [448, 106] width 192 height 14
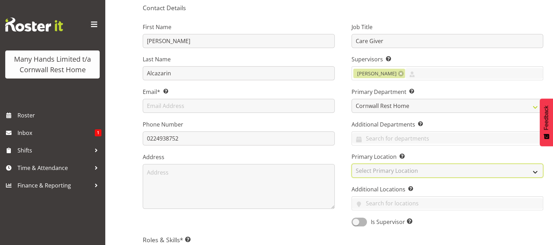
click at [365, 169] on select "Select Primary Location Cornwall Rest Home" at bounding box center [448, 170] width 192 height 14
select select "41"
click at [352, 163] on select "Select Primary Location Cornwall Rest Home" at bounding box center [448, 170] width 192 height 14
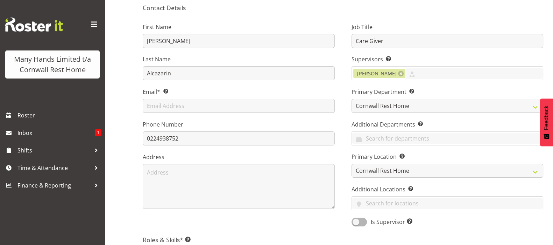
click at [346, 186] on div "Job Title Care Giver Supervisors Select the employee’s supervisors, or the pers…" at bounding box center [447, 122] width 209 height 218
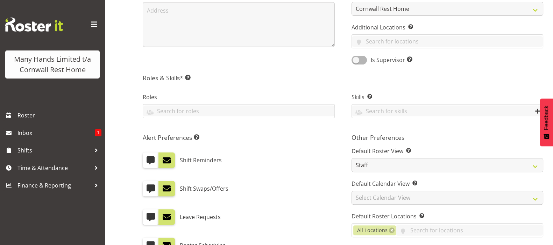
scroll to position [263, 0]
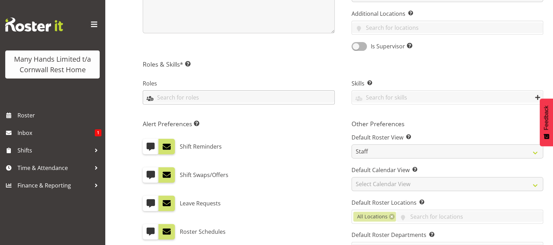
click at [154, 98] on input "text" at bounding box center [238, 97] width 191 height 11
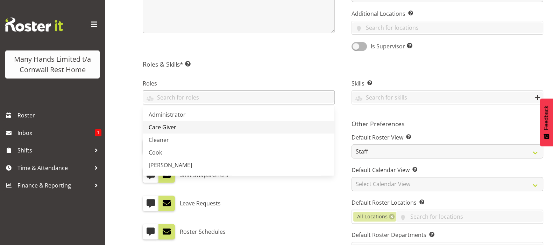
click at [161, 130] on span "Care Giver" at bounding box center [163, 127] width 28 height 8
click at [342, 197] on div "Alert Preferences Specifies what type(s) of communication the employee will rec…" at bounding box center [238, 205] width 209 height 179
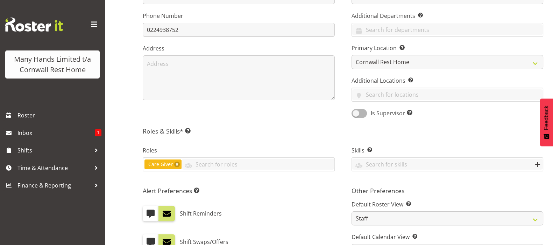
scroll to position [175, 0]
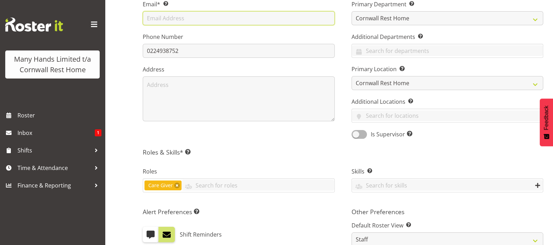
click at [169, 16] on input "text" at bounding box center [239, 18] width 192 height 14
paste input "irene alcazarin <ialcazarin@yahoo.com>"
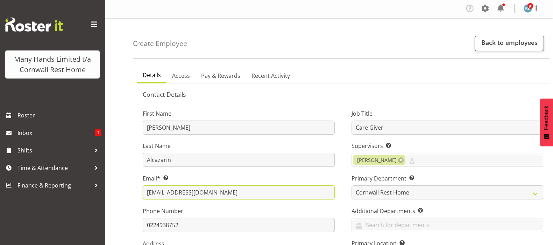
scroll to position [0, 0]
type input "ialcazarin@yahoo.com"
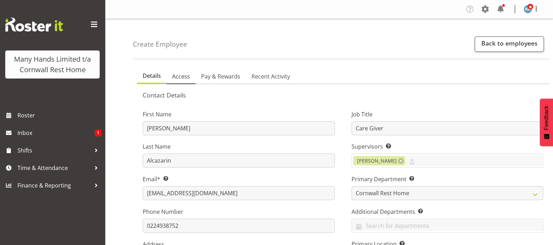
click at [179, 76] on span "Access" at bounding box center [181, 76] width 18 height 8
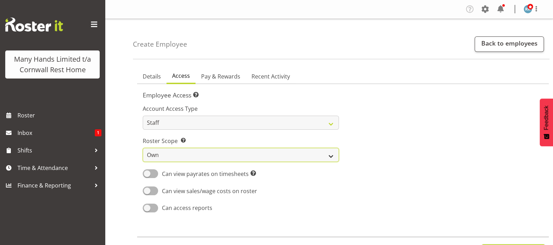
click at [335, 157] on select "Own Department Company" at bounding box center [241, 155] width 196 height 14
select select "company"
click at [143, 148] on select "Own Department Company" at bounding box center [241, 155] width 196 height 14
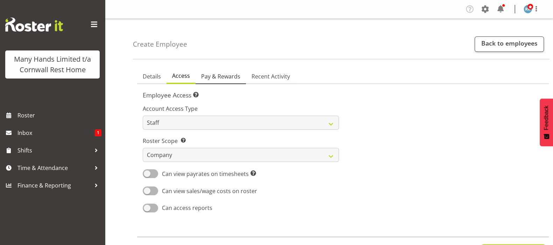
click at [210, 73] on span "Pay & Rewards" at bounding box center [220, 76] width 39 height 8
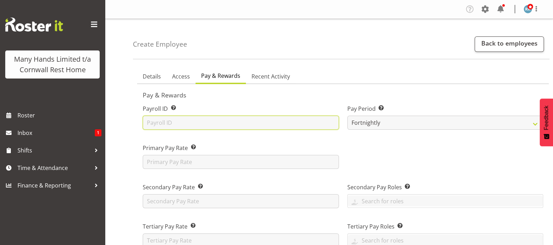
click at [151, 121] on input "text" at bounding box center [241, 123] width 196 height 14
type input "ALCIRE"
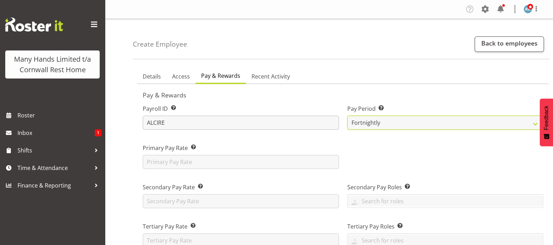
select select "18"
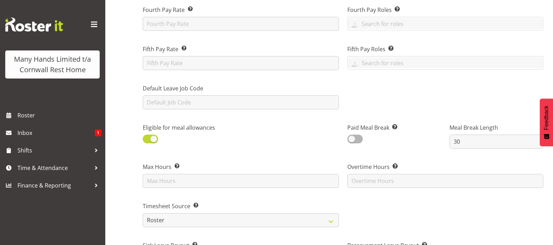
scroll to position [263, 0]
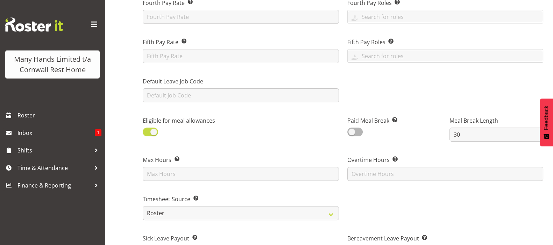
type input "30.03"
click at [147, 134] on span at bounding box center [150, 131] width 15 height 9
click at [147, 134] on input "checkbox" at bounding box center [145, 132] width 5 height 5
checkbox input "false"
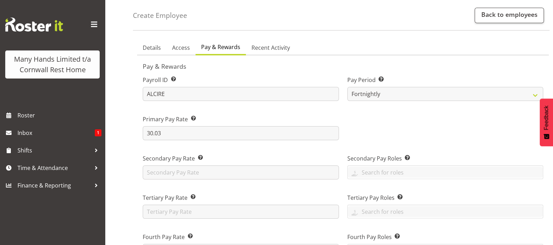
scroll to position [20, 0]
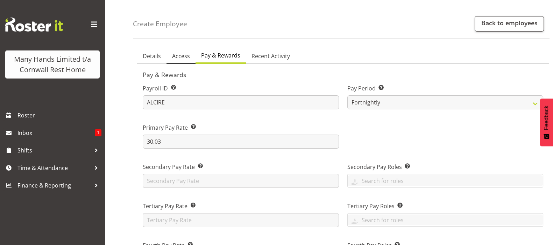
click at [184, 54] on span "Access" at bounding box center [181, 56] width 18 height 8
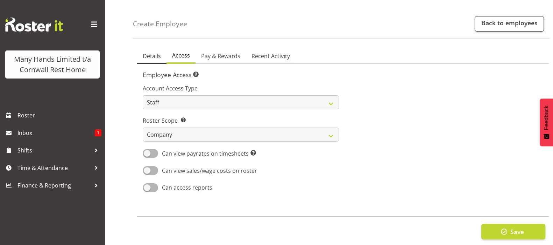
click at [156, 56] on span "Details" at bounding box center [152, 56] width 18 height 8
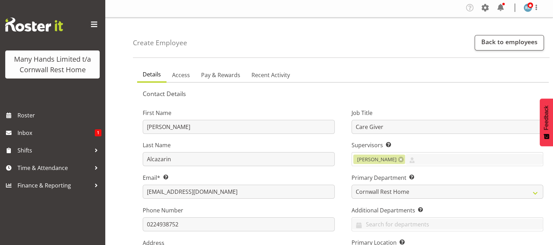
scroll to position [0, 0]
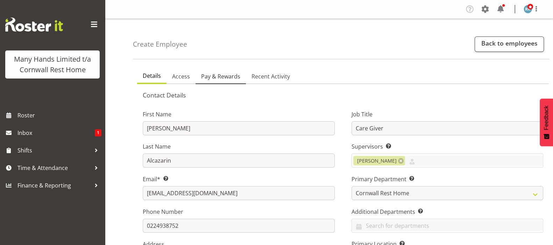
click at [225, 74] on span "Pay & Rewards" at bounding box center [220, 76] width 39 height 8
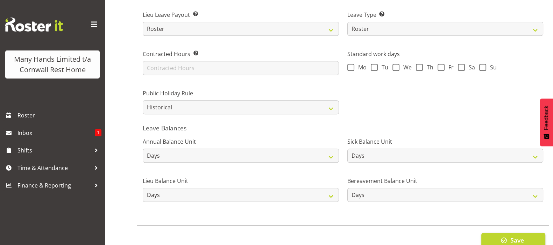
scroll to position [545, 0]
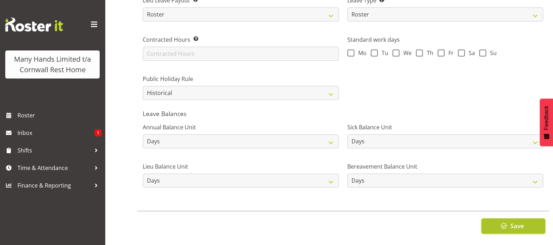
click at [511, 221] on span "Save" at bounding box center [517, 225] width 14 height 9
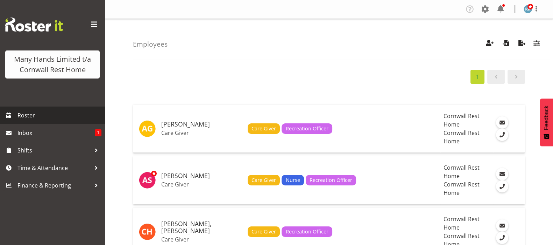
click at [22, 117] on span "Roster" at bounding box center [60, 115] width 84 height 11
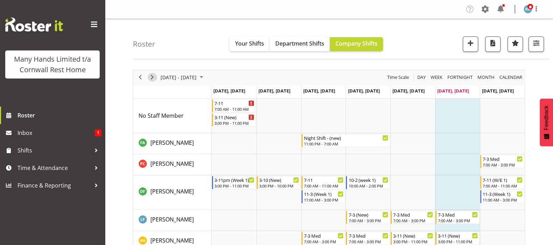
click at [152, 77] on span "Next" at bounding box center [152, 77] width 8 height 9
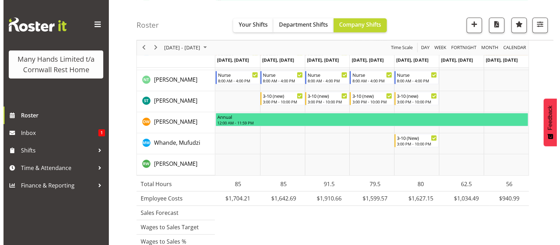
scroll to position [612, 0]
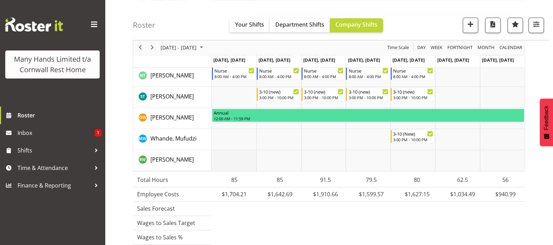
click at [228, 159] on td "Timeline Week of August 30, 2025" at bounding box center [234, 160] width 45 height 21
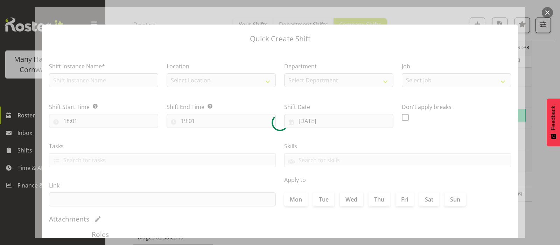
type input "25/08/2025"
checkbox input "true"
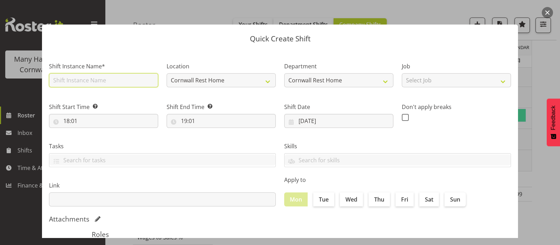
click at [65, 83] on input "text" at bounding box center [103, 80] width 109 height 14
type input "Orientation"
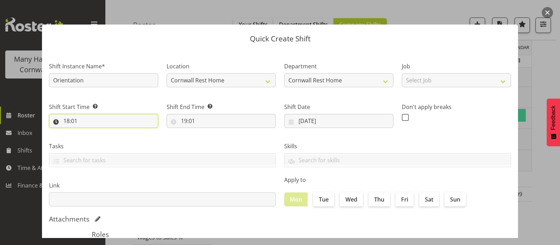
click at [67, 120] on input "18:01" at bounding box center [103, 121] width 109 height 14
click at [97, 140] on select "00 01 02 03 04 05 06 07 08 09 10 11 12 13 14 15 16 17 18 19 20 21 22 23" at bounding box center [97, 139] width 16 height 14
select select "7"
click at [89, 132] on select "00 01 02 03 04 05 06 07 08 09 10 11 12 13 14 15 16 17 18 19 20 21 22 23" at bounding box center [97, 139] width 16 height 14
type input "07:01"
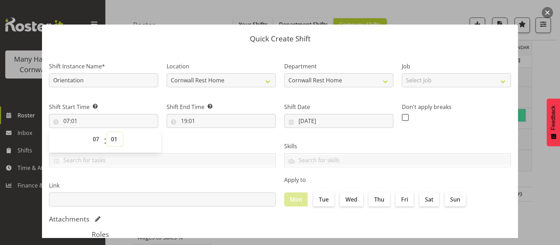
click at [116, 140] on select "00 01 02 03 04 05 06 07 08 09 10 11 12 13 14 15 16 17 18 19 20 21 22 23 24 25 2…" at bounding box center [115, 139] width 16 height 14
select select "2"
click at [107, 132] on select "00 01 02 03 04 05 06 07 08 09 10 11 12 13 14 15 16 17 18 19 20 21 22 23 24 25 2…" at bounding box center [115, 139] width 16 height 14
type input "07:02"
click at [116, 140] on select "00 01 02 03 04 05 06 07 08 09 10 11 12 13 14 15 16 17 18 19 20 21 22 23 24 25 2…" at bounding box center [115, 139] width 16 height 14
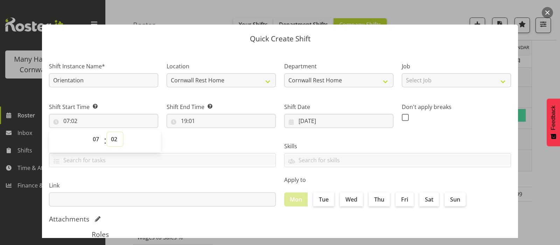
select select "0"
click at [107, 132] on select "00 01 02 03 04 05 06 07 08 09 10 11 12 13 14 15 16 17 18 19 20 21 22 23 24 25 2…" at bounding box center [115, 139] width 16 height 14
type input "07:00"
click at [183, 123] on input "19:01" at bounding box center [221, 121] width 109 height 14
click at [210, 139] on select "00 01 02 03 04 05 06 07 08 09 10 11 12 13 14 15 16 17 18 19 20 21 22 23" at bounding box center [215, 139] width 16 height 14
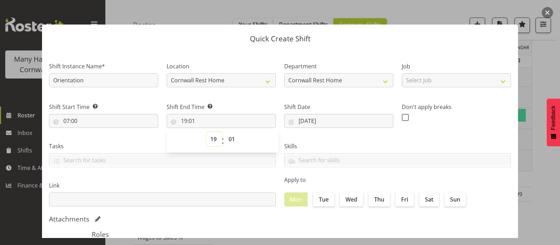
select select "15"
click at [207, 132] on select "00 01 02 03 04 05 06 07 08 09 10 11 12 13 14 15 16 17 18 19 20 21 22 23" at bounding box center [215, 139] width 16 height 14
type input "15:01"
click at [227, 138] on select "00 01 02 03 04 05 06 07 08 09 10 11 12 13 14 15 16 17 18 19 20 21 22 23 24 25 2…" at bounding box center [233, 139] width 16 height 14
select select "0"
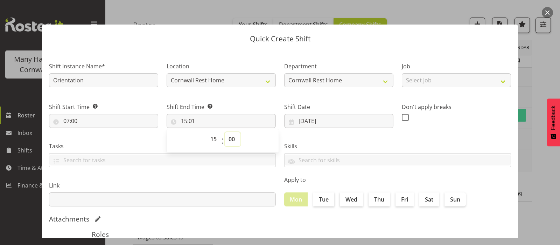
click at [225, 132] on select "00 01 02 03 04 05 06 07 08 09 10 11 12 13 14 15 16 17 18 19 20 21 22 23 24 25 2…" at bounding box center [233, 139] width 16 height 14
type input "15:00"
click at [324, 195] on label "Tue" at bounding box center [323, 199] width 21 height 14
click at [318, 197] on input "Tue" at bounding box center [315, 199] width 5 height 5
checkbox input "true"
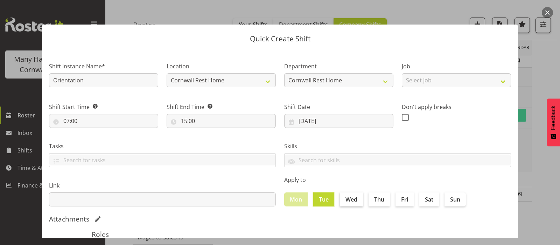
click at [351, 197] on label "Wed" at bounding box center [351, 199] width 23 height 14
click at [344, 197] on input "Wed" at bounding box center [342, 199] width 5 height 5
checkbox input "true"
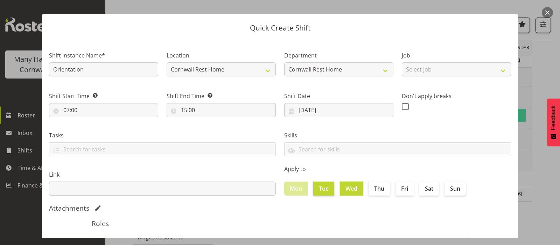
scroll to position [0, 0]
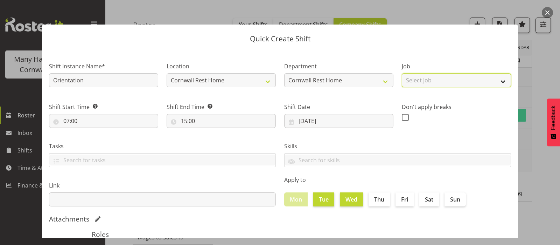
click at [494, 83] on select "Select Job" at bounding box center [456, 80] width 109 height 14
click at [497, 82] on select "Select Job" at bounding box center [456, 80] width 109 height 14
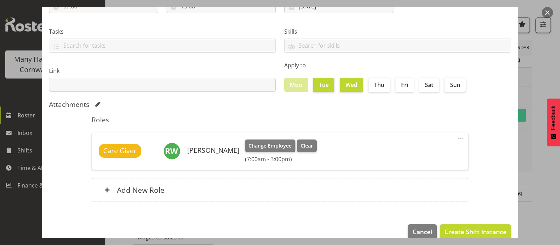
scroll to position [126, 0]
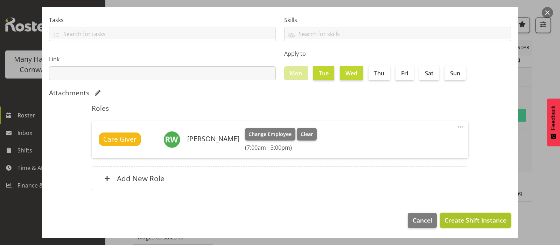
click at [474, 221] on span "Create Shift Instance" at bounding box center [476, 219] width 62 height 9
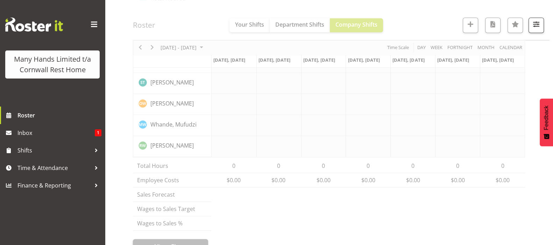
scroll to position [612, 0]
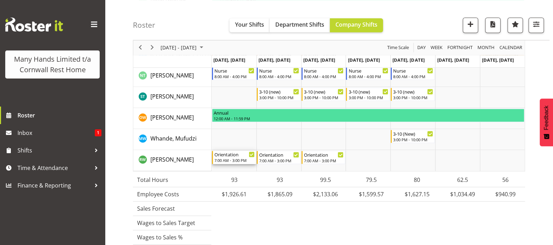
click at [232, 156] on div "Orientation" at bounding box center [235, 154] width 40 height 7
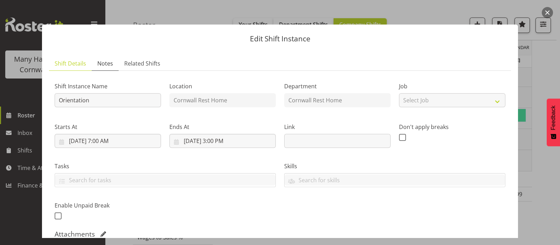
click at [109, 64] on span "Notes" at bounding box center [105, 63] width 16 height 8
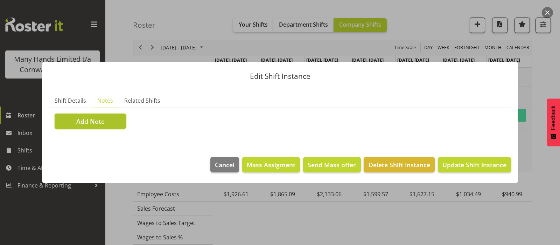
click at [89, 124] on span "Add Note" at bounding box center [90, 121] width 28 height 9
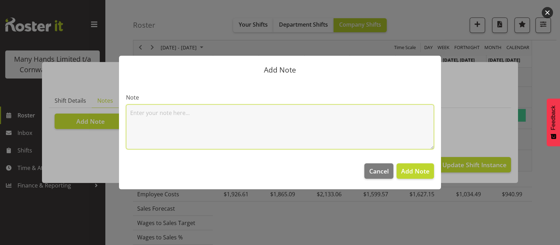
click at [153, 118] on textarea at bounding box center [280, 126] width 308 height 45
type textarea "Orientation for Cook"
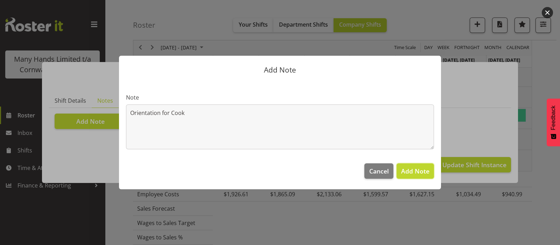
click at [410, 172] on span "Add Note" at bounding box center [415, 171] width 28 height 8
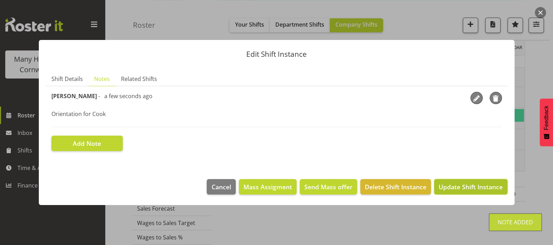
click at [471, 184] on span "Update Shift Instance" at bounding box center [471, 186] width 64 height 9
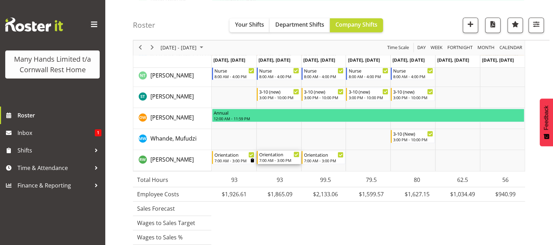
click at [274, 154] on div "Orientation" at bounding box center [279, 154] width 40 height 7
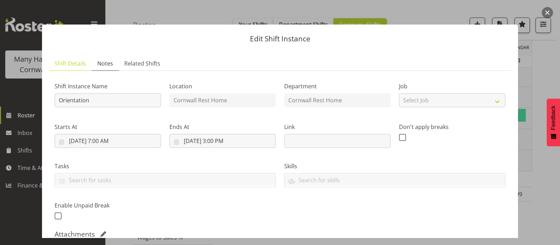
click at [109, 65] on span "Notes" at bounding box center [105, 63] width 16 height 8
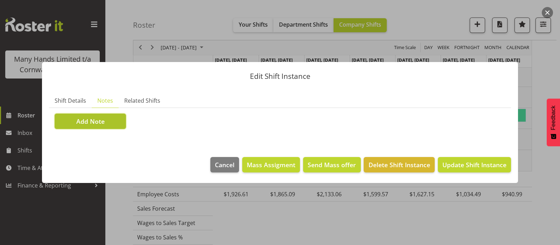
click at [83, 119] on span "Add Note" at bounding box center [90, 121] width 28 height 9
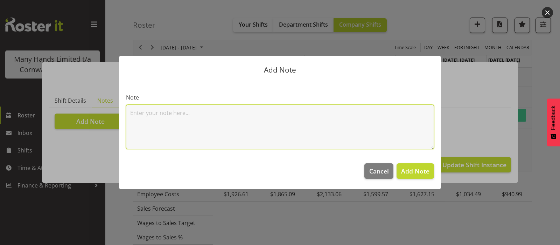
click at [137, 107] on textarea at bounding box center [280, 126] width 308 height 45
paste textarea "Orientation for Cook"
type textarea "Orientation for Cook"
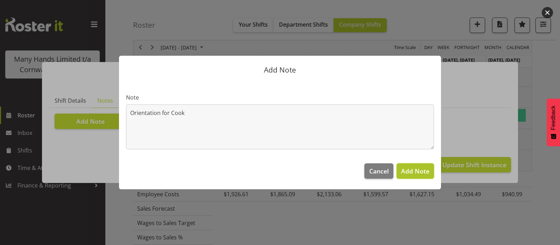
click at [420, 171] on span "Add Note" at bounding box center [415, 171] width 28 height 8
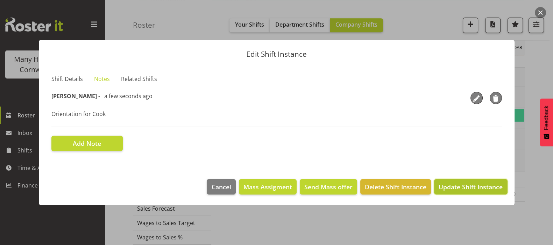
click at [463, 185] on span "Update Shift Instance" at bounding box center [471, 186] width 64 height 9
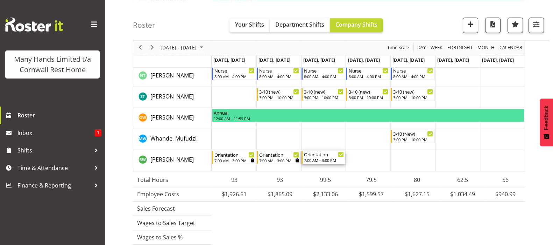
click at [314, 158] on div "7:00 AM - 3:00 PM" at bounding box center [324, 160] width 40 height 6
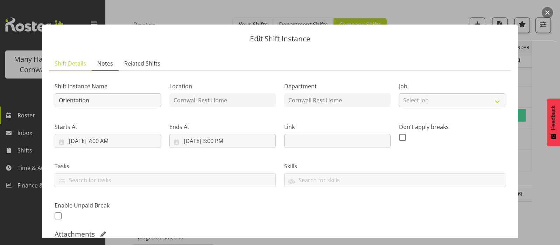
click at [105, 63] on span "Notes" at bounding box center [105, 63] width 16 height 8
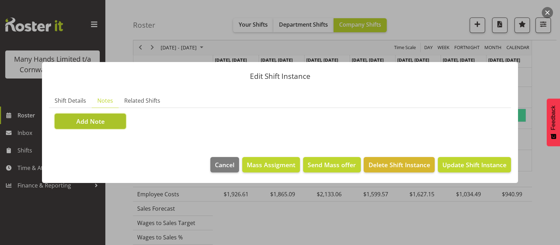
click at [88, 123] on span "Add Note" at bounding box center [90, 121] width 28 height 9
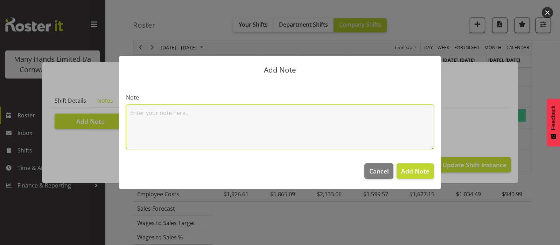
click at [177, 118] on textarea at bounding box center [280, 126] width 308 height 45
paste textarea "Orientation for Cook"
type textarea "Orientation for Cook"
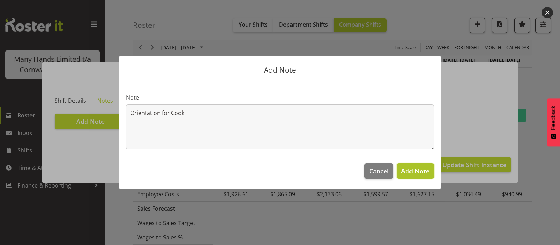
click at [422, 171] on span "Add Note" at bounding box center [415, 171] width 28 height 8
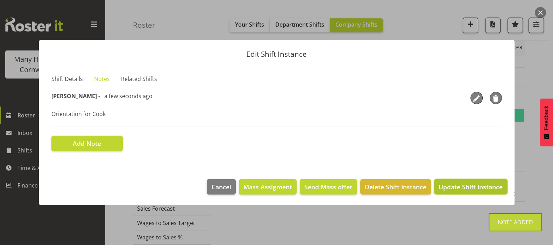
click at [466, 184] on span "Update Shift Instance" at bounding box center [471, 186] width 64 height 9
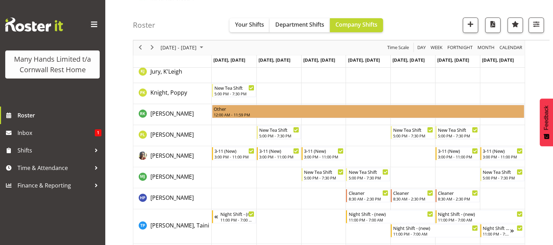
scroll to position [263, 0]
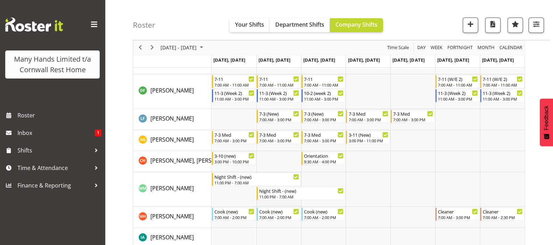
scroll to position [131, 0]
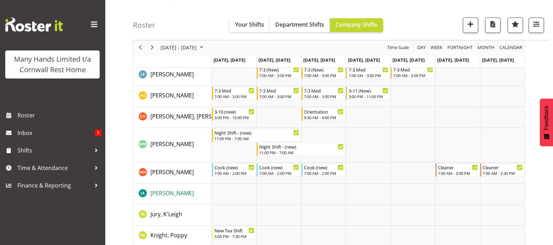
click at [178, 192] on span "[PERSON_NAME]" at bounding box center [172, 193] width 43 height 8
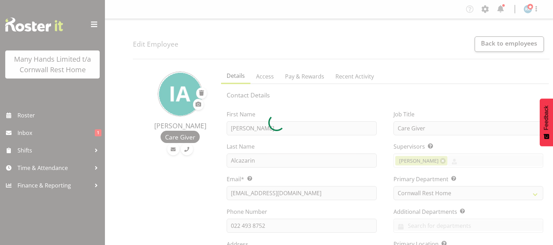
select select "TimelineWeek"
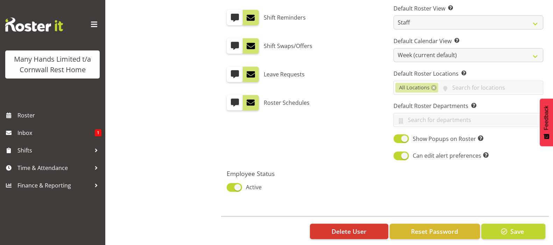
scroll to position [403, 0]
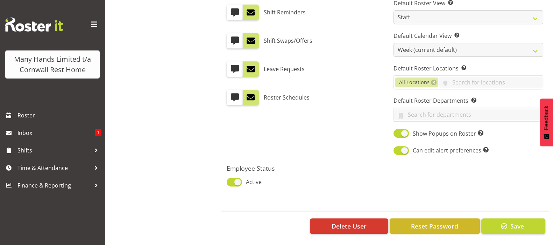
click at [439, 221] on span "Reset Password" at bounding box center [434, 225] width 47 height 9
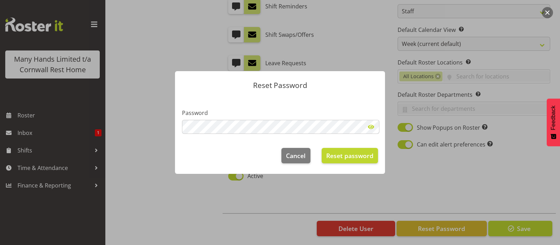
click at [188, 155] on footer "Cancel Reset password" at bounding box center [280, 157] width 210 height 33
click at [347, 153] on span "Reset password" at bounding box center [349, 155] width 47 height 9
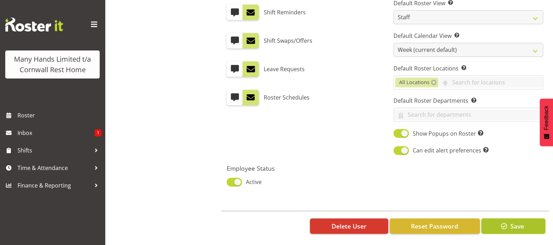
click at [516, 222] on span "Save" at bounding box center [517, 225] width 14 height 9
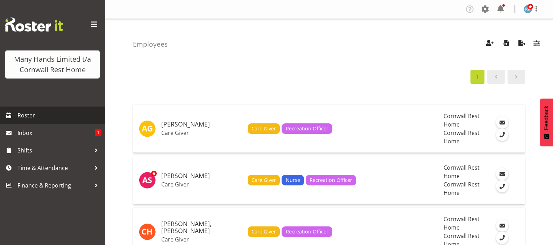
click at [32, 111] on span "Roster" at bounding box center [60, 115] width 84 height 11
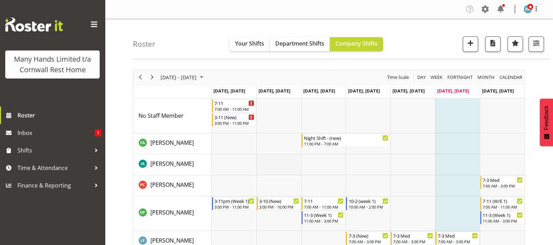
click at [282, 163] on td "Timeline Week of August 23, 2025" at bounding box center [279, 164] width 45 height 21
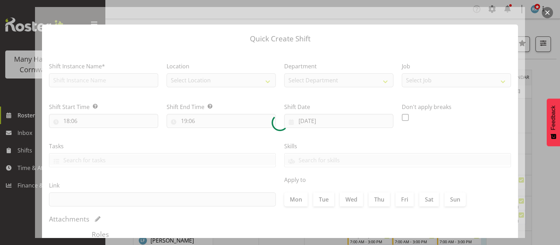
type input "[DATE]"
checkbox input "true"
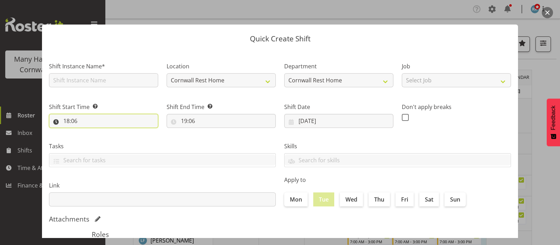
click at [68, 123] on input "18:06" at bounding box center [103, 121] width 109 height 14
click at [97, 139] on select "00 01 02 03 04 05 06 07 08 09 10 11 12 13 14 15 16 17 18 19 20 21 22 23" at bounding box center [97, 139] width 16 height 14
select select "7"
click at [89, 132] on select "00 01 02 03 04 05 06 07 08 09 10 11 12 13 14 15 16 17 18 19 20 21 22 23" at bounding box center [97, 139] width 16 height 14
type input "07:06"
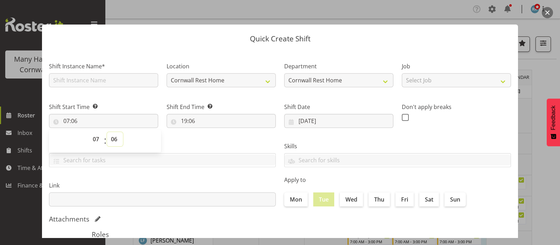
click at [116, 141] on select "00 01 02 03 04 05 06 07 08 09 10 11 12 13 14 15 16 17 18 19 20 21 22 23 24 25 2…" at bounding box center [115, 139] width 16 height 14
select select "0"
click at [107, 132] on select "00 01 02 03 04 05 06 07 08 09 10 11 12 13 14 15 16 17 18 19 20 21 22 23 24 25 2…" at bounding box center [115, 139] width 16 height 14
type input "07:00"
click at [186, 121] on input "19:06" at bounding box center [221, 121] width 109 height 14
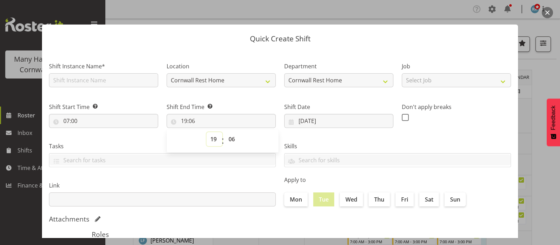
click at [211, 140] on select "00 01 02 03 04 05 06 07 08 09 10 11 12 13 14 15 16 17 18 19 20 21 22 23" at bounding box center [215, 139] width 16 height 14
select select "15"
click at [207, 132] on select "00 01 02 03 04 05 06 07 08 09 10 11 12 13 14 15 16 17 18 19 20 21 22 23" at bounding box center [215, 139] width 16 height 14
type input "15:06"
click at [227, 139] on select "00 01 02 03 04 05 06 07 08 09 10 11 12 13 14 15 16 17 18 19 20 21 22 23 24 25 2…" at bounding box center [233, 139] width 16 height 14
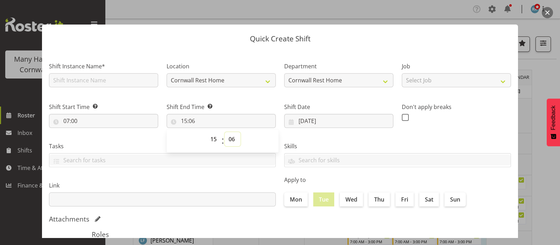
select select "0"
click at [225, 132] on select "00 01 02 03 04 05 06 07 08 09 10 11 12 13 14 15 16 17 18 19 20 21 22 23 24 25 2…" at bounding box center [233, 139] width 16 height 14
type input "15:00"
click at [349, 200] on label "Wed" at bounding box center [351, 199] width 23 height 14
click at [344, 200] on input "Wed" at bounding box center [342, 199] width 5 height 5
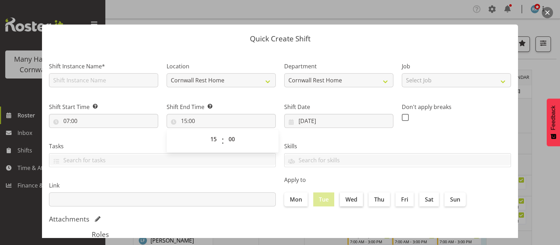
checkbox input "true"
click at [382, 199] on label "Thu" at bounding box center [379, 199] width 21 height 14
click at [373, 199] on input "Thu" at bounding box center [371, 199] width 5 height 5
checkbox input "true"
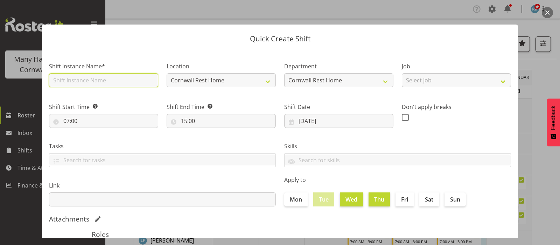
click at [75, 81] on input "text" at bounding box center [103, 80] width 109 height 14
type input "Orientation"
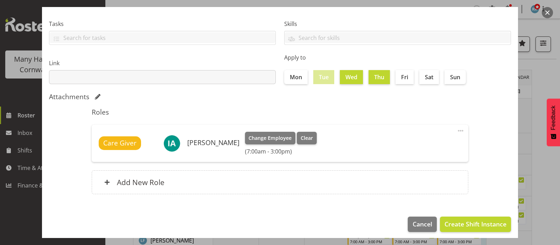
scroll to position [126, 0]
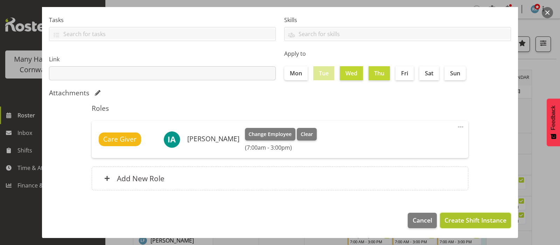
click at [467, 218] on span "Create Shift Instance" at bounding box center [476, 219] width 62 height 9
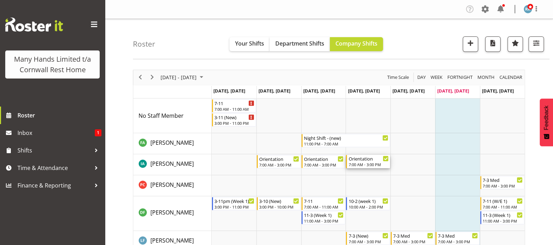
click at [359, 160] on div "Orientation" at bounding box center [369, 158] width 40 height 7
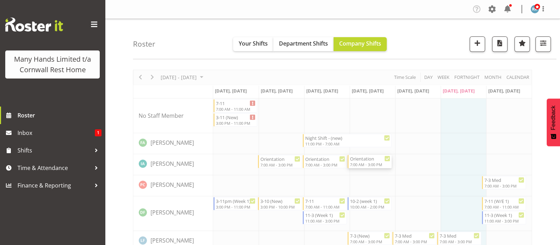
select select "7"
select select "2025"
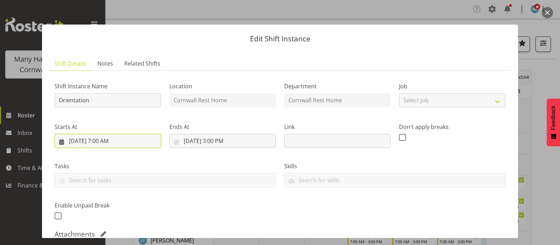
click at [105, 141] on input "8/21/2025, 7:00 AM" at bounding box center [108, 141] width 106 height 14
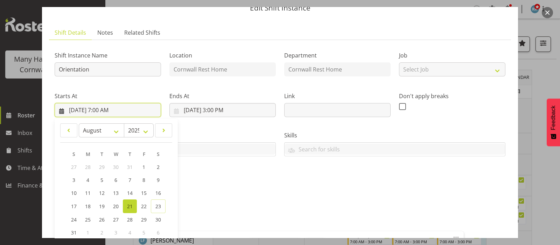
scroll to position [87, 0]
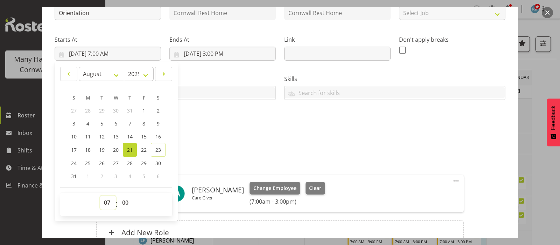
click at [109, 204] on select "00 01 02 03 04 05 06 07 08 09 10 11 12 13 14 15 16 17 18 19 20 21 22 23" at bounding box center [108, 202] width 16 height 14
select select "15"
click at [100, 195] on select "00 01 02 03 04 05 06 07 08 09 10 11 12 13 14 15 16 17 18 19 20 21 22 23" at bounding box center [108, 202] width 16 height 14
type input "8/21/2025, 3:00 PM"
click at [214, 55] on input "8/21/2025, 3:00 PM" at bounding box center [222, 54] width 106 height 14
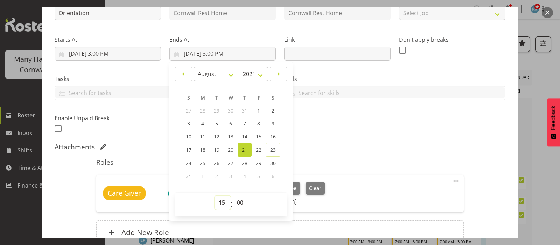
click at [222, 204] on select "00 01 02 03 04 05 06 07 08 09 10 11 12 13 14 15 16 17 18 19 20 21 22 23" at bounding box center [223, 202] width 16 height 14
select select "22"
click at [215, 195] on select "00 01 02 03 04 05 06 07 08 09 10 11 12 13 14 15 16 17 18 19 20 21 22 23" at bounding box center [223, 202] width 16 height 14
type input "8/21/2025, 10:00 PM"
click at [372, 121] on div "Shift Instance Name Orientation Location Cornwall Rest Home Department Cornwall…" at bounding box center [279, 61] width 459 height 153
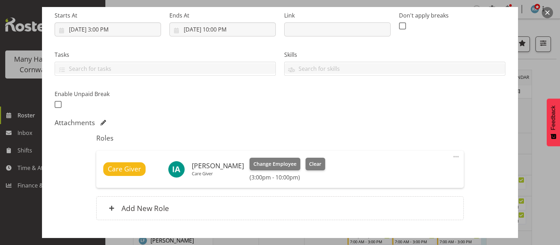
scroll to position [155, 0]
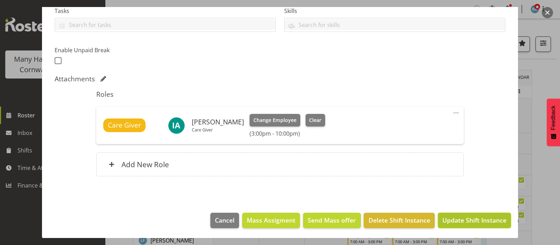
click at [464, 218] on span "Update Shift Instance" at bounding box center [474, 219] width 64 height 9
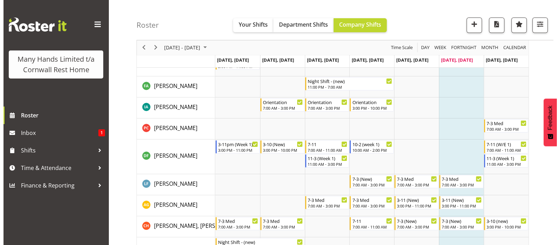
scroll to position [43, 0]
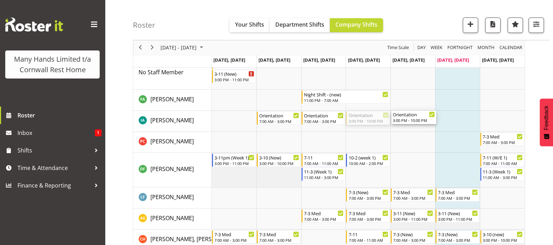
drag, startPoint x: 368, startPoint y: 116, endPoint x: 410, endPoint y: 118, distance: 42.0
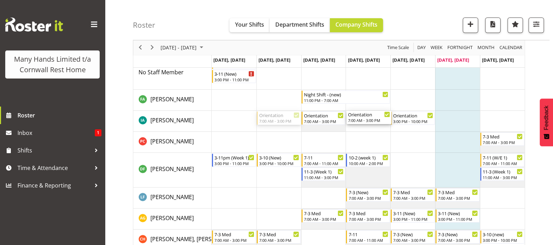
drag, startPoint x: 298, startPoint y: 117, endPoint x: 349, endPoint y: 117, distance: 51.8
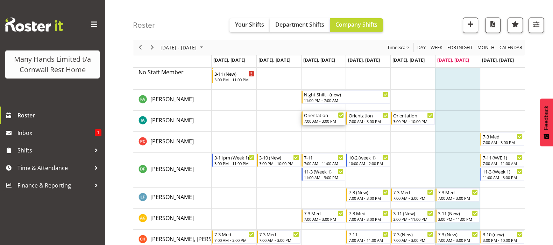
click at [319, 120] on div "7:00 AM - 3:00 PM" at bounding box center [324, 121] width 40 height 6
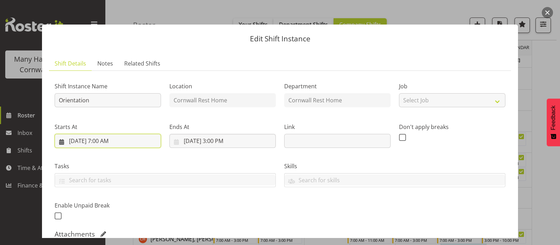
click at [82, 138] on input "8/20/2025, 7:00 AM" at bounding box center [108, 141] width 106 height 14
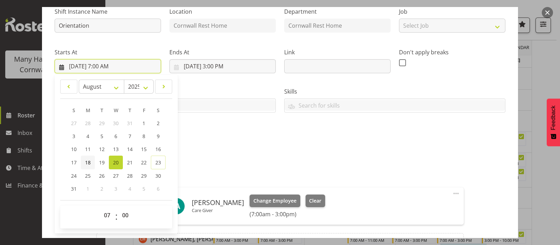
scroll to position [87, 0]
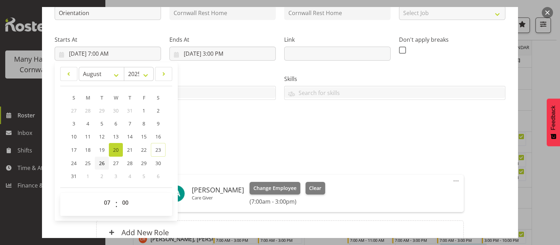
click at [100, 162] on span "26" at bounding box center [102, 163] width 6 height 7
type input "8/26/2025, 7:00 AM"
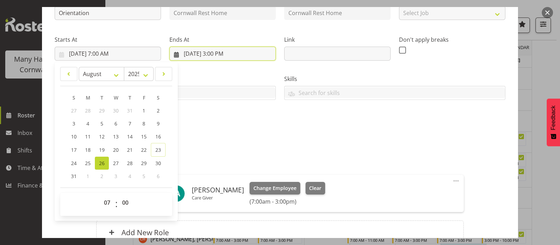
click at [195, 51] on input "8/20/2025, 3:00 PM" at bounding box center [222, 54] width 106 height 14
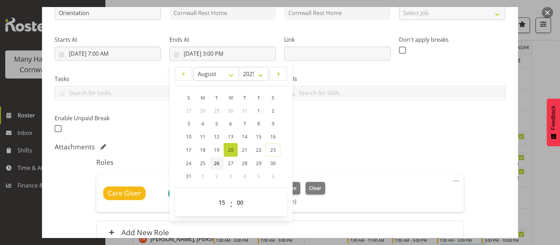
click at [215, 165] on span "26" at bounding box center [217, 163] width 6 height 7
type input "8/26/2025, 3:00 PM"
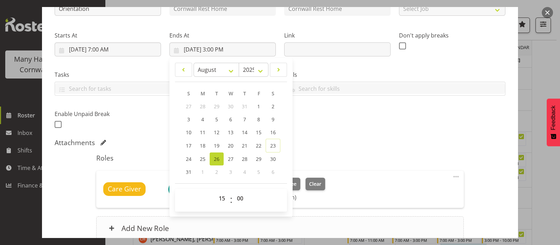
scroll to position [155, 0]
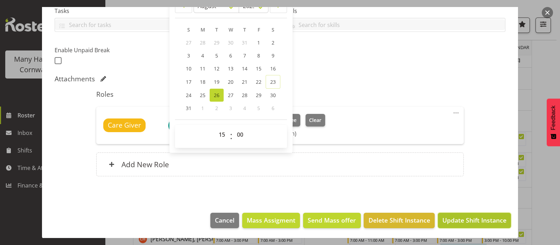
click at [469, 219] on span "Update Shift Instance" at bounding box center [474, 219] width 64 height 9
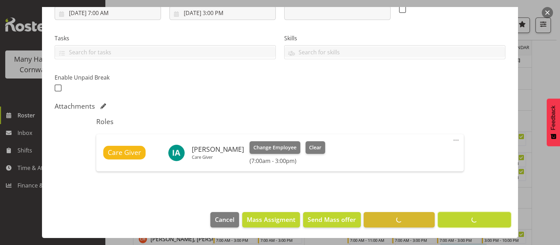
scroll to position [127, 0]
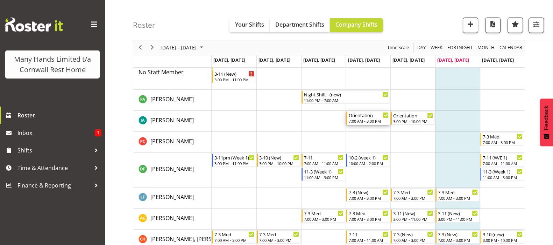
click at [359, 119] on div "7:00 AM - 3:00 PM" at bounding box center [369, 121] width 40 height 6
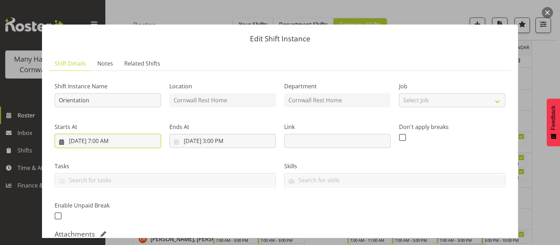
click at [77, 137] on input "8/21/2025, 7:00 AM" at bounding box center [108, 141] width 106 height 14
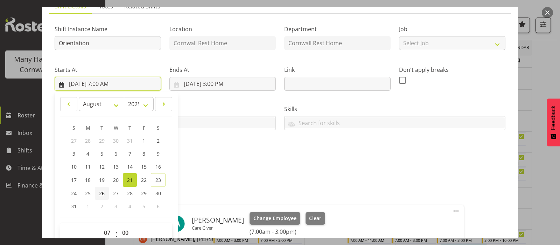
scroll to position [87, 0]
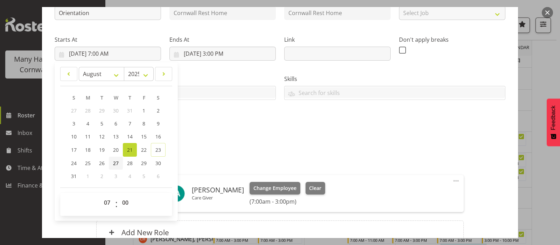
click at [117, 160] on span "27" at bounding box center [116, 163] width 6 height 7
type input "8/27/2025, 7:00 AM"
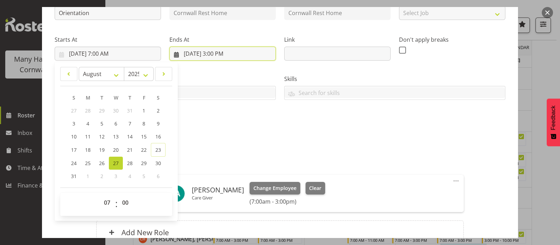
click at [191, 56] on input "8/21/2025, 3:00 PM" at bounding box center [222, 54] width 106 height 14
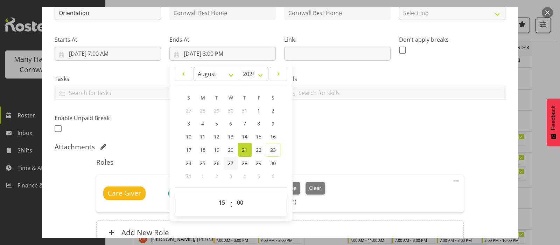
click at [229, 163] on span "27" at bounding box center [231, 163] width 6 height 7
type input "8/27/2025, 3:00 PM"
click at [361, 129] on div "Shift Instance Name Orientation Location Cornwall Rest Home Department Cornwall…" at bounding box center [279, 61] width 459 height 153
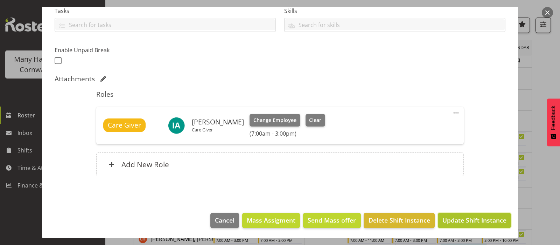
click at [475, 220] on span "Update Shift Instance" at bounding box center [474, 219] width 64 height 9
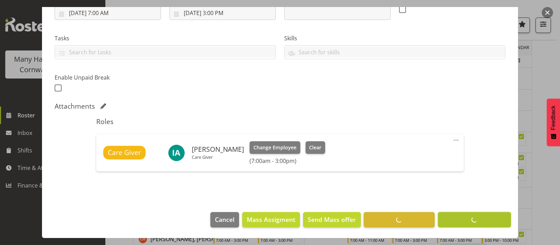
scroll to position [127, 0]
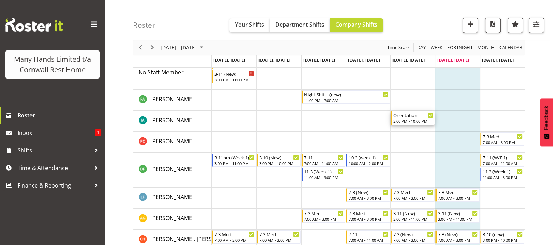
click at [410, 116] on div "Orientation" at bounding box center [413, 114] width 40 height 7
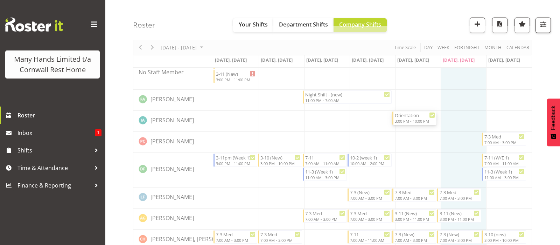
select select "7"
select select "2025"
select select "15"
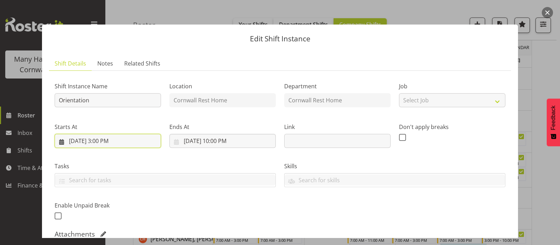
click at [74, 140] on input "8/22/2025, 3:00 PM" at bounding box center [108, 141] width 106 height 14
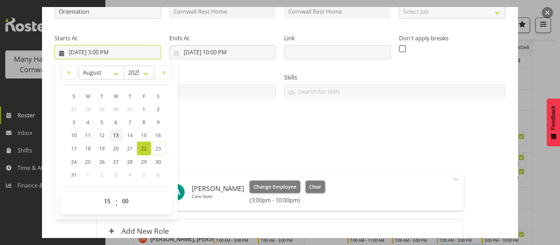
scroll to position [131, 0]
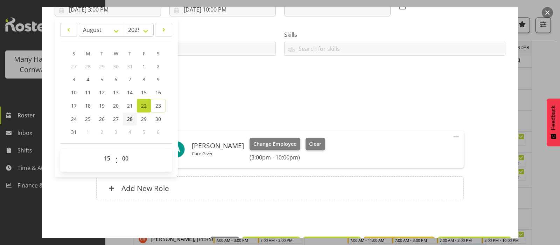
click at [129, 121] on span "28" at bounding box center [130, 119] width 6 height 7
type input "8/28/2025, 3:00 PM"
click at [230, 78] on div "Shift Instance Name Orientation Location Cornwall Rest Home Department Cornwall…" at bounding box center [279, 17] width 459 height 153
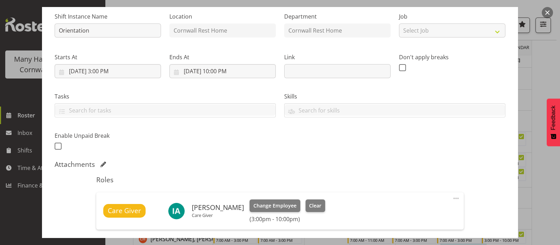
scroll to position [43, 0]
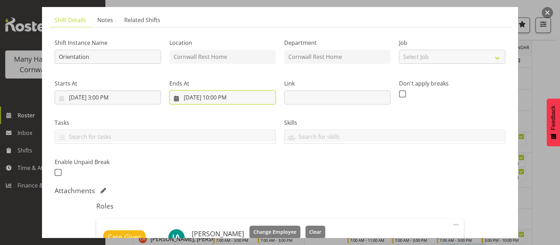
click at [199, 98] on input "8/22/2025, 10:00 PM" at bounding box center [222, 97] width 106 height 14
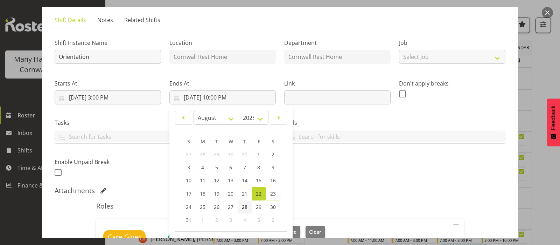
click at [245, 207] on span "28" at bounding box center [245, 206] width 6 height 7
type input "8/28/2025, 10:00 PM"
click at [341, 167] on div "Shift Instance Name Orientation Location Cornwall Rest Home Department Cornwall…" at bounding box center [279, 105] width 459 height 153
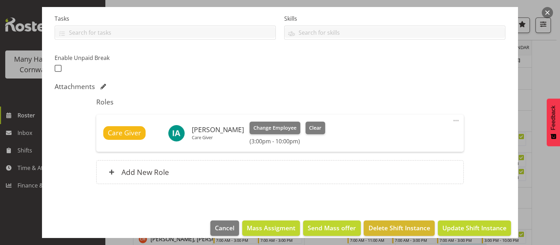
scroll to position [155, 0]
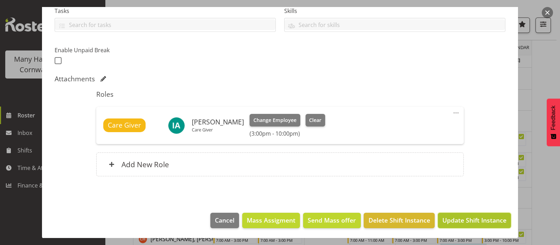
click at [473, 216] on span "Update Shift Instance" at bounding box center [474, 219] width 64 height 9
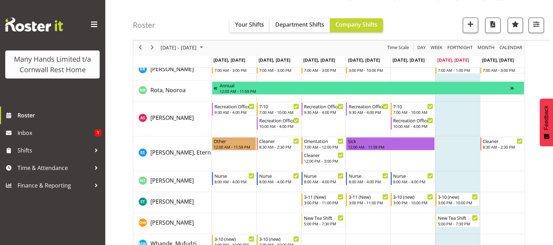
scroll to position [667, 0]
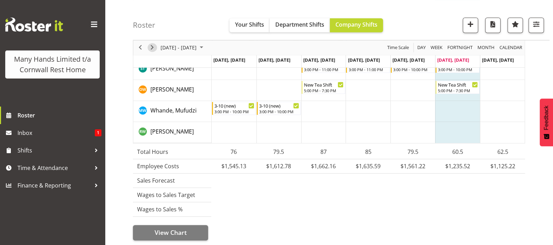
click at [151, 48] on span "Next" at bounding box center [152, 47] width 8 height 9
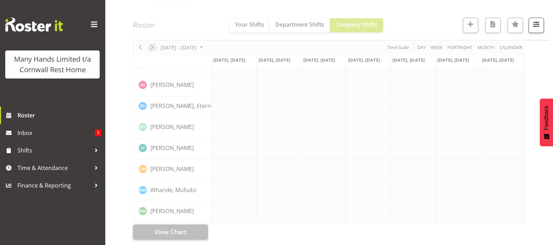
scroll to position [506, 0]
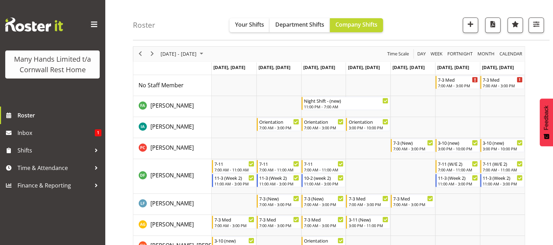
scroll to position [14, 0]
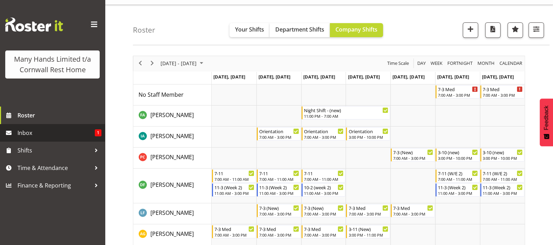
click at [23, 133] on span "Inbox" at bounding box center [56, 132] width 77 height 11
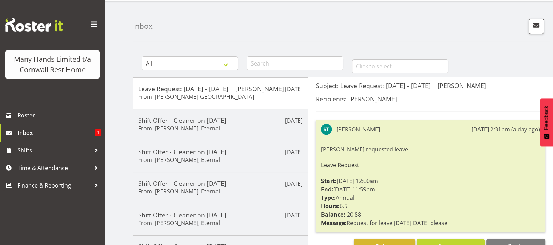
scroll to position [43, 0]
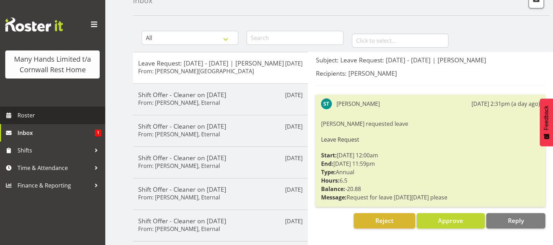
click at [23, 118] on span "Roster" at bounding box center [60, 115] width 84 height 11
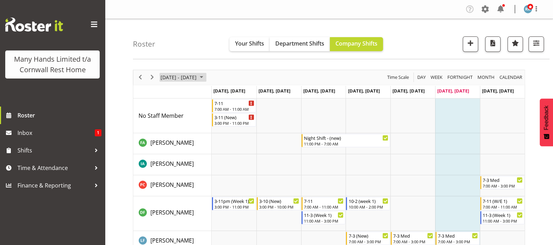
click at [206, 79] on span "August 2025" at bounding box center [201, 77] width 8 height 9
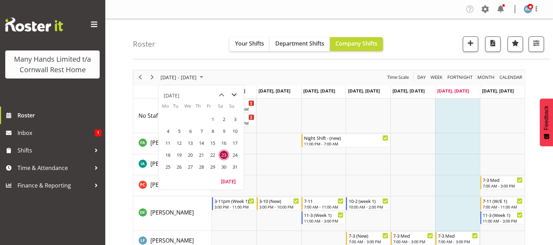
click at [235, 97] on span "next month" at bounding box center [234, 95] width 12 height 13
click at [235, 133] on span "14" at bounding box center [235, 131] width 11 height 11
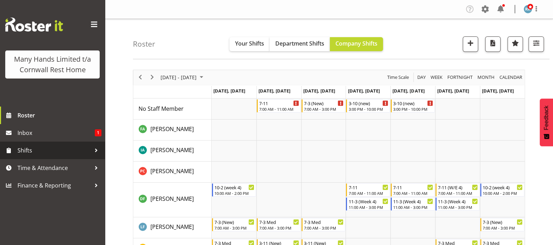
click at [21, 148] on span "Shifts" at bounding box center [55, 150] width 74 height 11
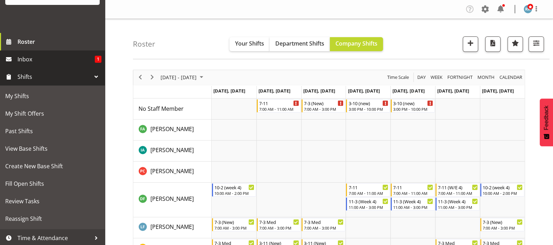
scroll to position [87, 0]
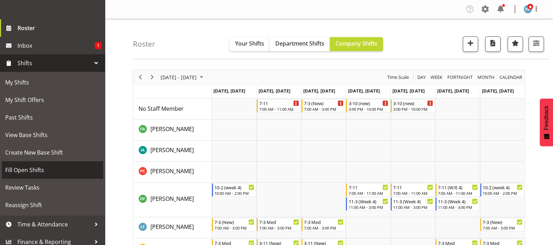
click at [23, 175] on span "Fill Open Shifts" at bounding box center [52, 170] width 95 height 11
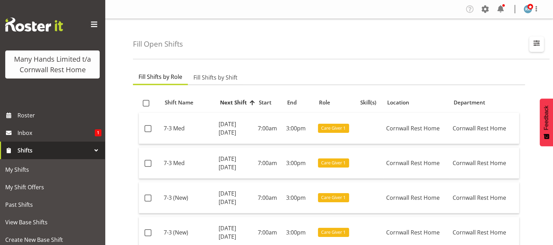
click at [537, 42] on span "button" at bounding box center [536, 43] width 9 height 9
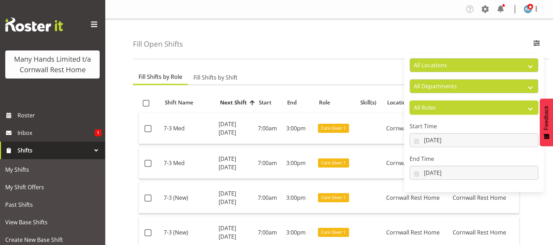
click at [534, 108] on select "All Roles Administrator Care Giver Cleaner [PERSON_NAME] Manager Nurse On-Call …" at bounding box center [474, 107] width 129 height 14
select select "52"
click at [410, 100] on select "All Roles Administrator Care Giver Cleaner [PERSON_NAME] Manager Nurse On-Call …" at bounding box center [474, 107] width 129 height 14
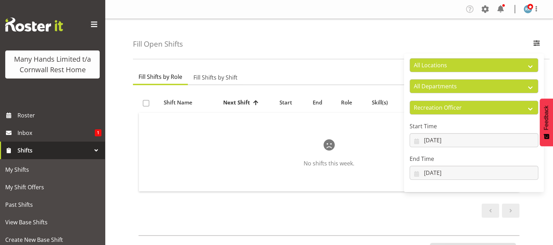
click at [110, 140] on div "Fill Open Shifts All Locations [GEOGRAPHIC_DATA] Rest Home All Departments [GEO…" at bounding box center [329, 182] width 448 height 326
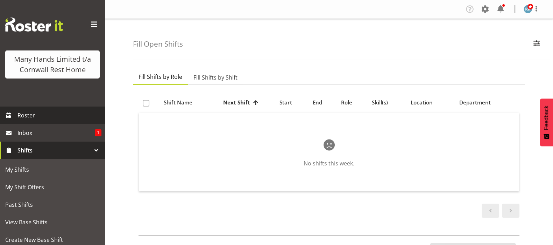
click at [21, 120] on span "Roster" at bounding box center [60, 115] width 84 height 11
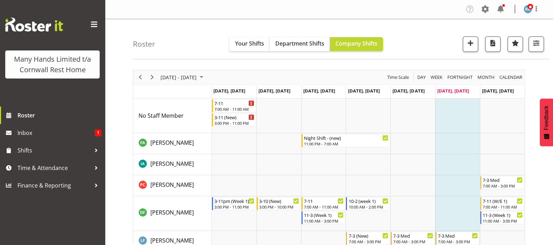
click at [206, 78] on span "August 2025" at bounding box center [201, 77] width 8 height 9
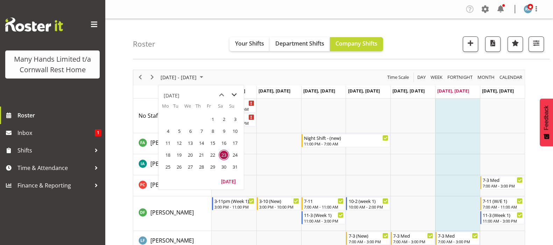
click at [234, 94] on span "next month" at bounding box center [234, 95] width 12 height 13
click at [168, 120] on span "1" at bounding box center [168, 119] width 11 height 11
